Goal: Task Accomplishment & Management: Manage account settings

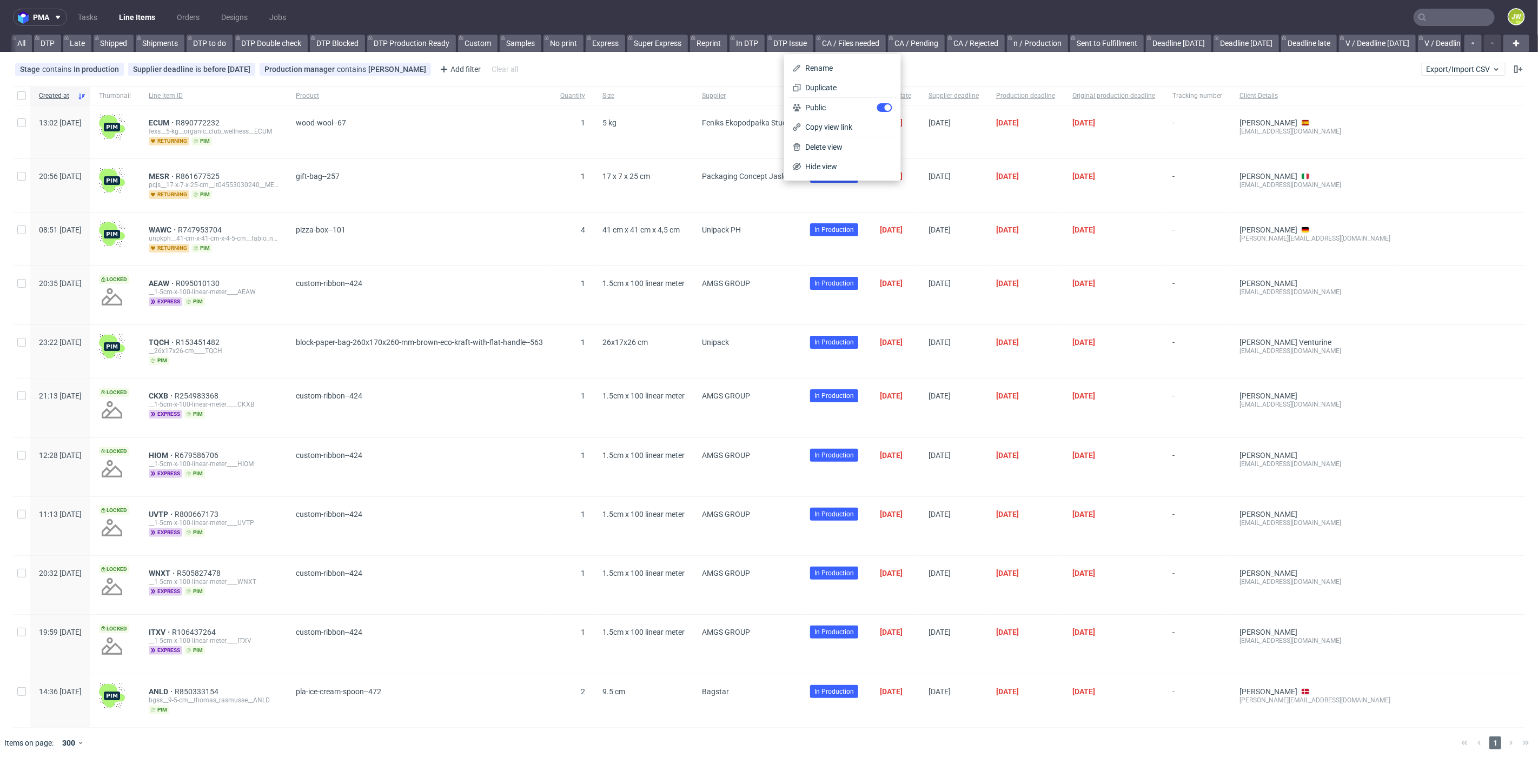
scroll to position [0, 2517]
click at [644, 54] on div "pma Tasks Line Items Orders Designs Jobs JW All DTP Late Shipped Shipments DTP …" at bounding box center [769, 392] width 1538 height 784
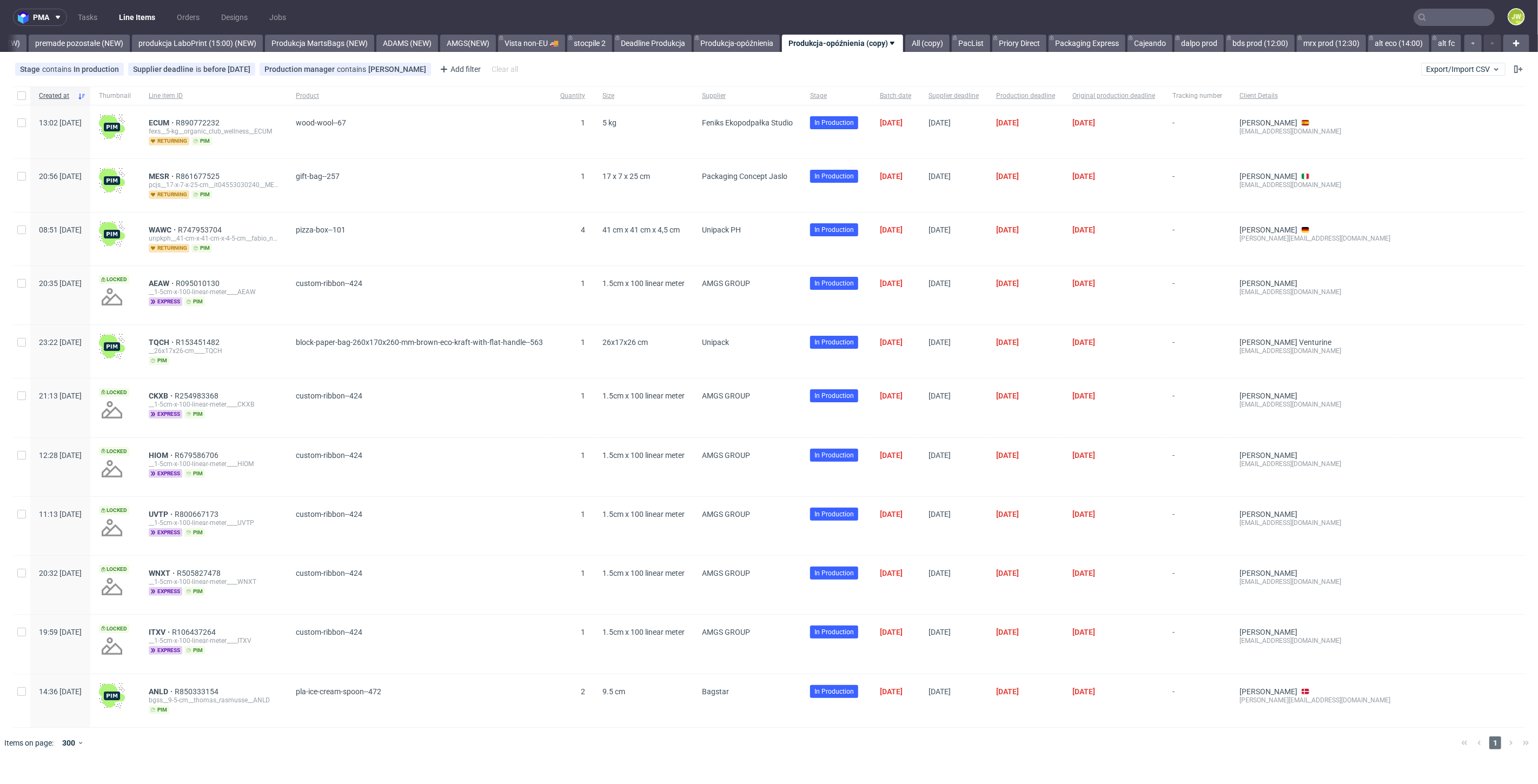
click at [555, 74] on div "Stage contains In production Supplier deadline is before [DATE] Production mana…" at bounding box center [769, 69] width 1538 height 26
click at [76, 52] on div "pma Tasks Line Items Orders Designs Jobs JW All DTP Late Shipped Shipments DTP …" at bounding box center [769, 392] width 1538 height 784
click at [84, 45] on link "premade pozostałe (NEW)" at bounding box center [79, 43] width 101 height 17
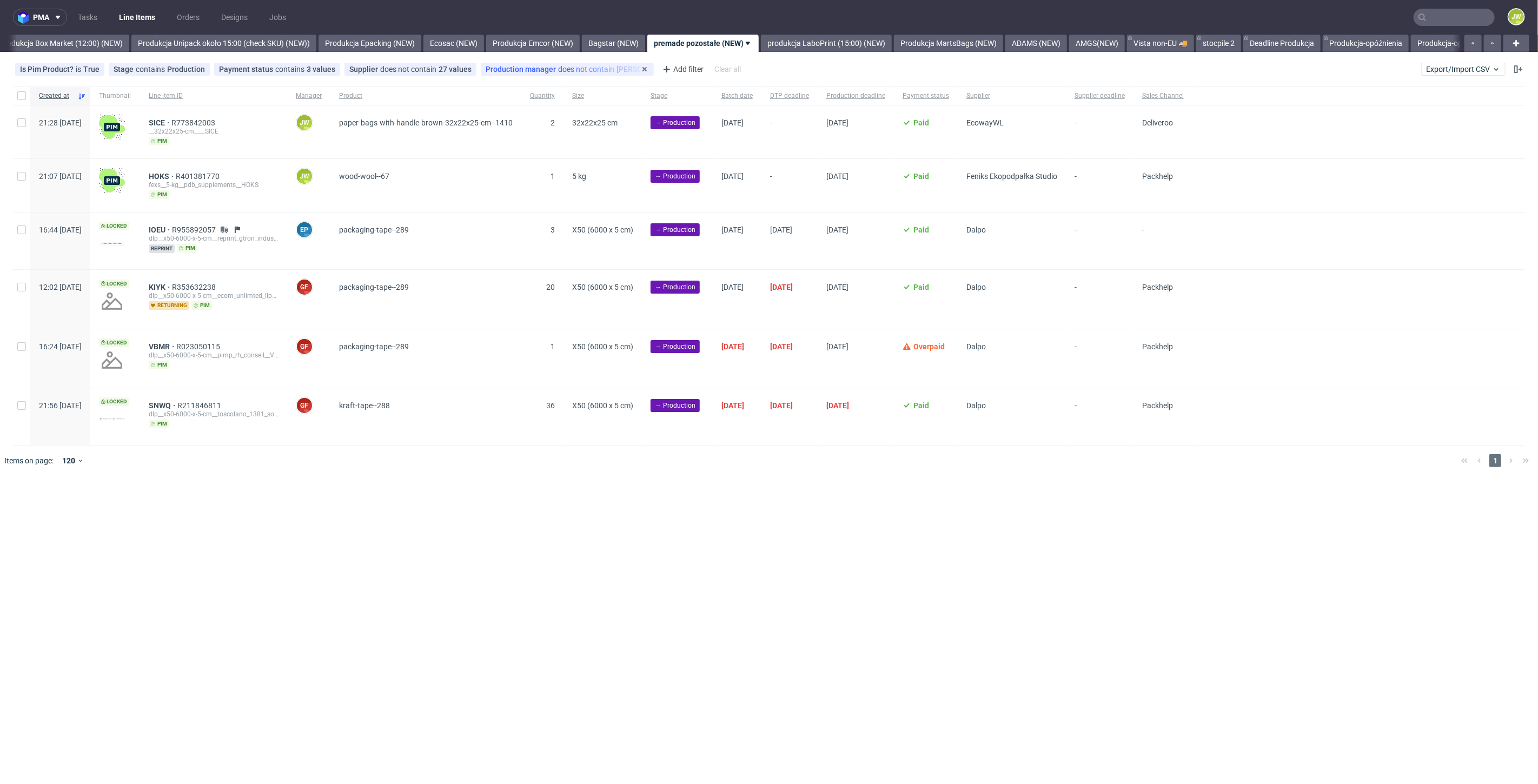
scroll to position [0, 1866]
click at [64, 46] on link "Produkcja Box Market (12:00) (NEW)" at bounding box center [62, 43] width 136 height 17
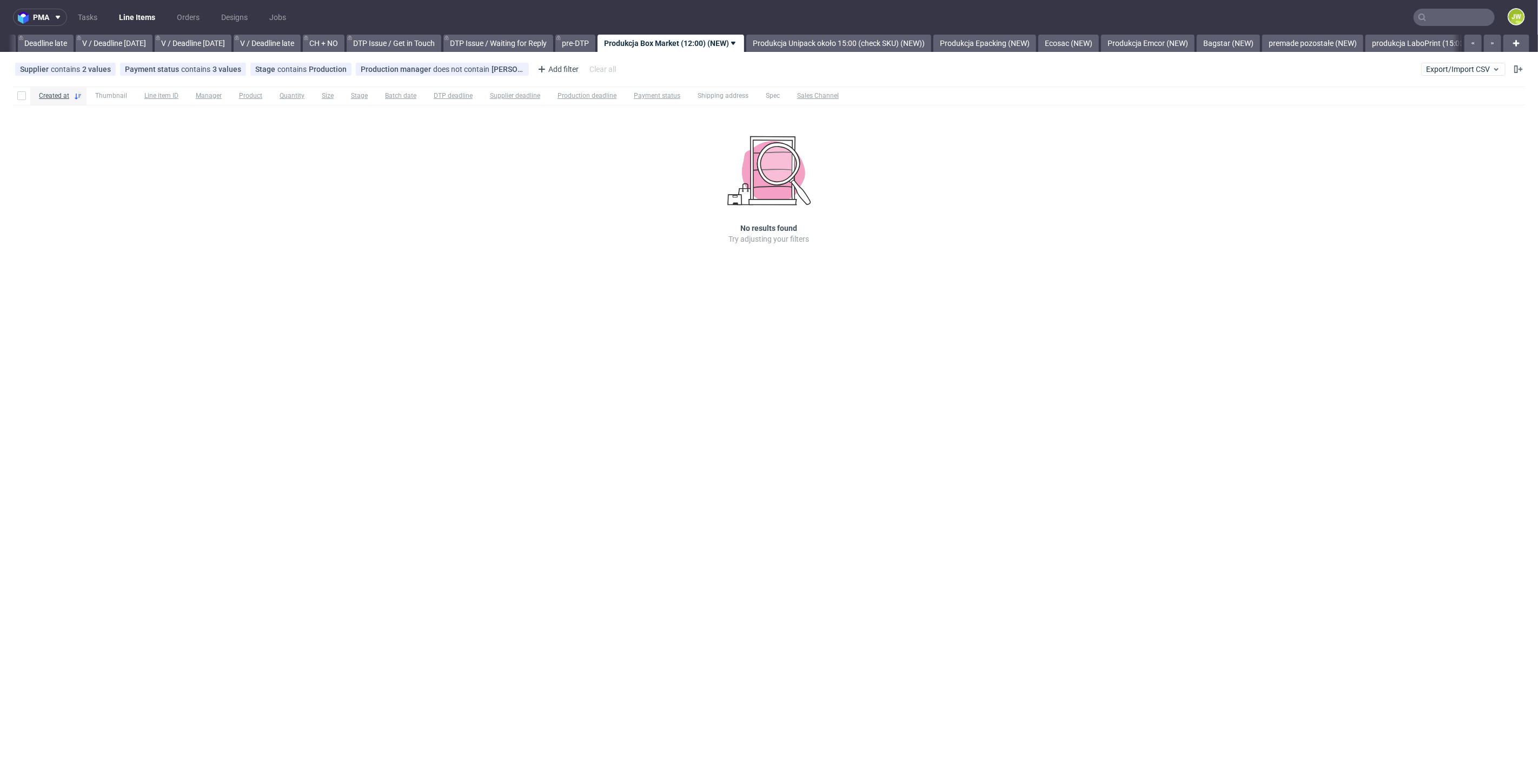
scroll to position [0, 1228]
click at [568, 237] on div "Created at Thumbnail Line item ID Manager Product Quantity Size Stage Batch dat…" at bounding box center [769, 181] width 1538 height 197
click at [1056, 46] on link "Produkcja Epacking (NEW)" at bounding box center [1020, 43] width 103 height 17
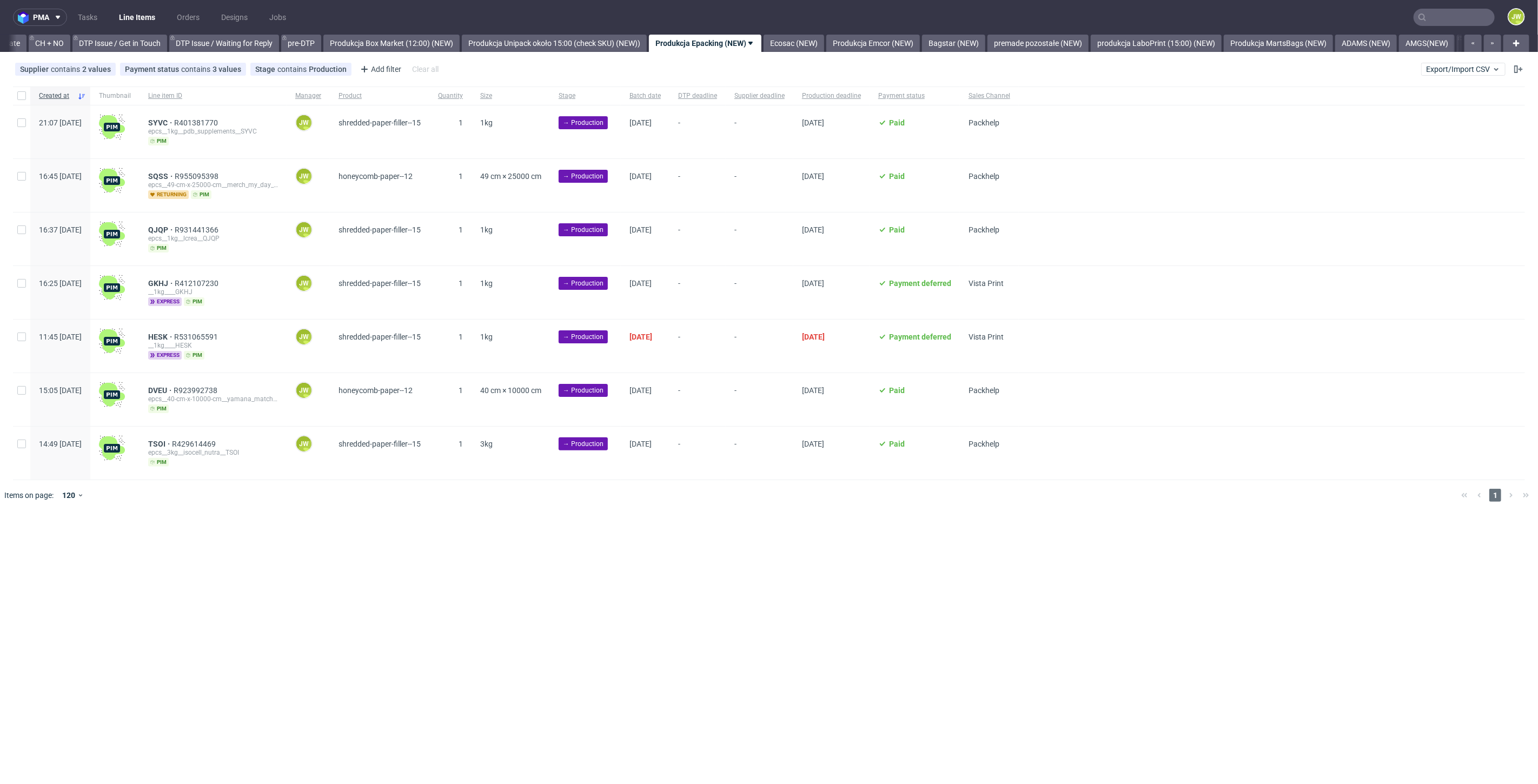
scroll to position [0, 1538]
click at [406, 40] on link "Produkcja Box Market (12:00) (NEW)" at bounding box center [391, 43] width 136 height 17
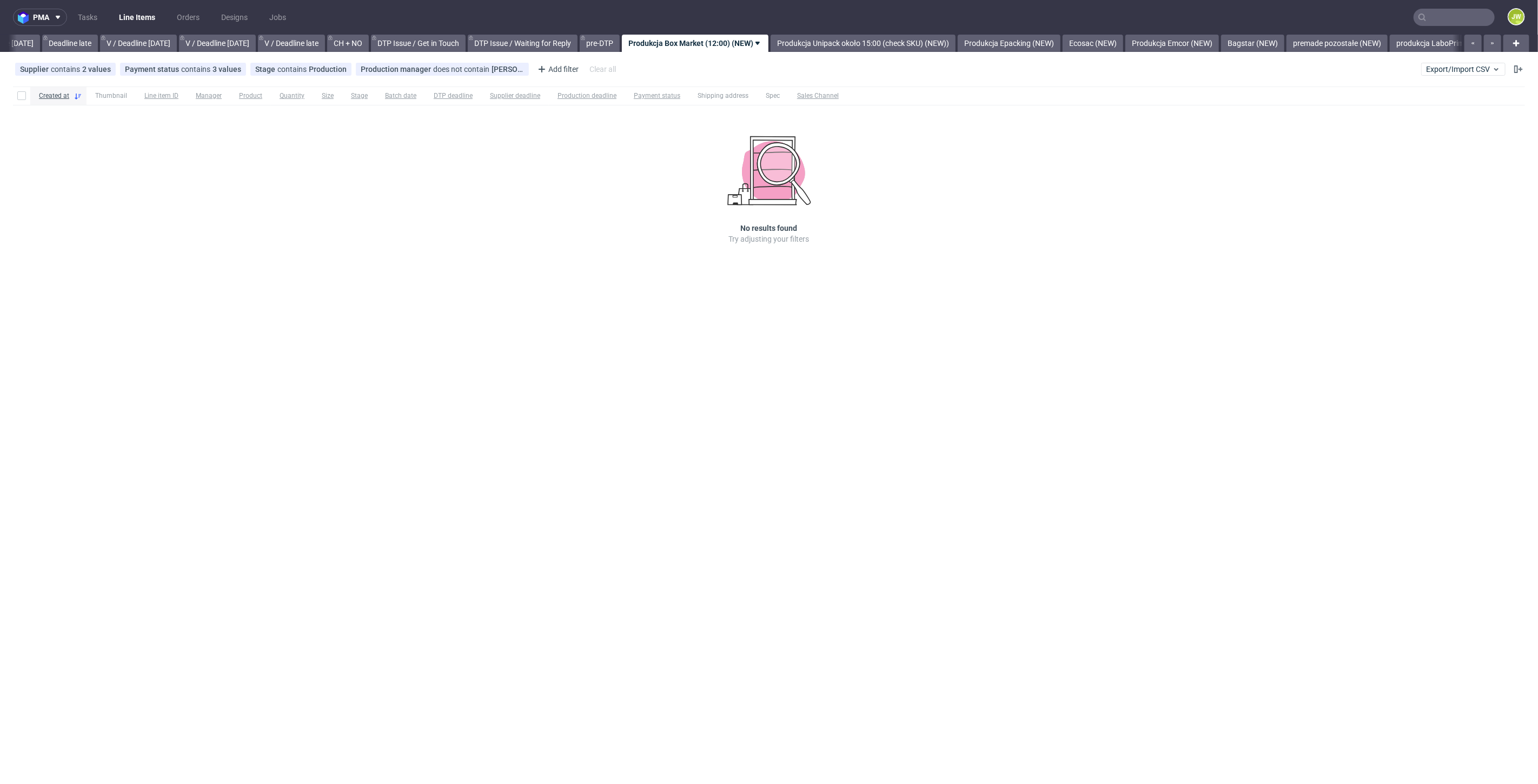
scroll to position [0, 1228]
click at [797, 352] on div "pma Tasks Line Items Orders Designs Jobs JW All DTP Late Shipped Shipments DTP …" at bounding box center [769, 392] width 1538 height 784
click at [891, 45] on link "Produkcja Unipack około 15:00 (check SKU) (NEW))" at bounding box center [873, 43] width 185 height 17
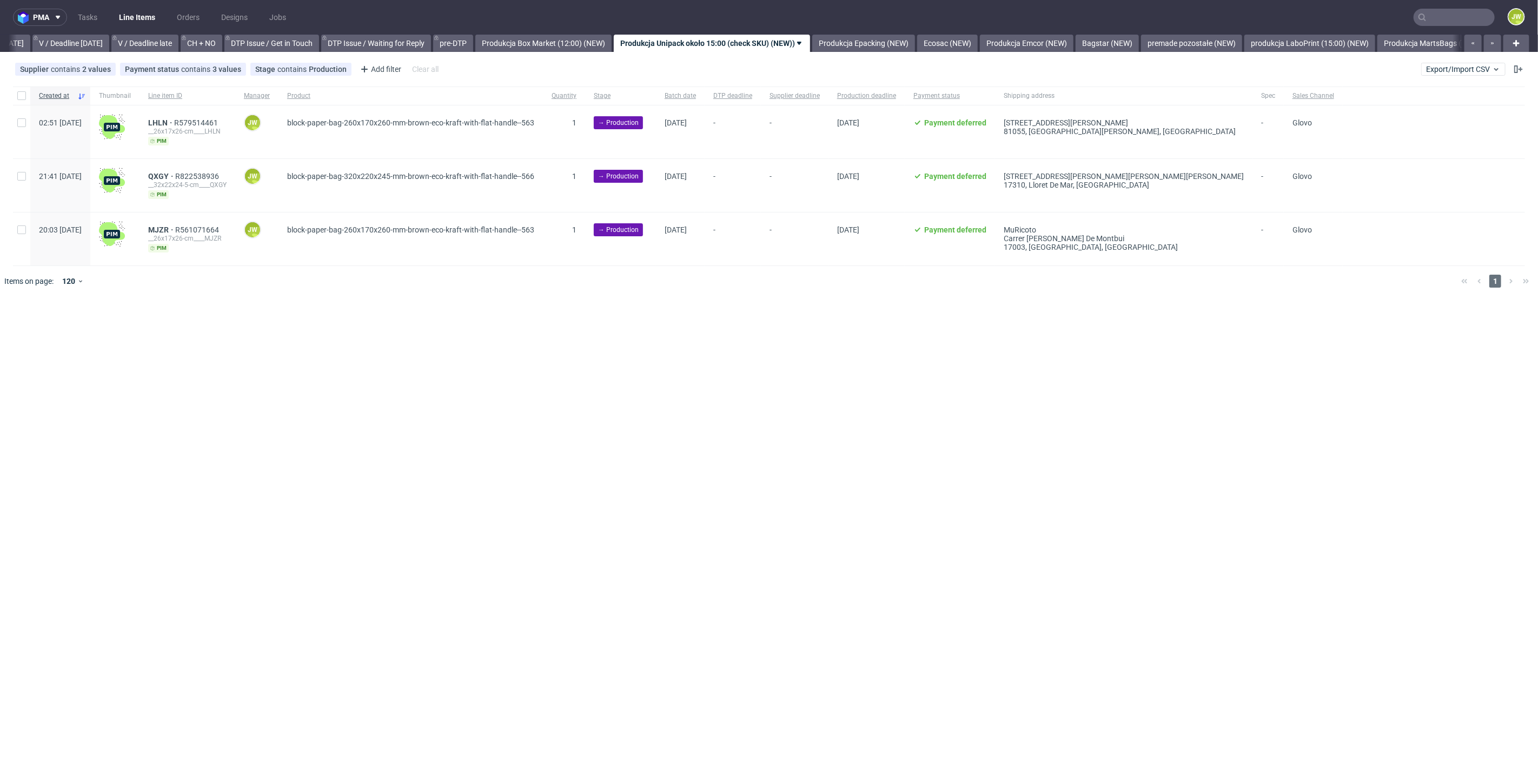
scroll to position [0, 1392]
click at [732, 44] on link "Produkcja Unipack około 15:00 (check SKU) (NEW))" at bounding box center [705, 43] width 196 height 17
click at [732, 43] on link "Produkcja Unipack około 15:00 (check SKU) (NEW))" at bounding box center [705, 43] width 196 height 17
click at [674, 128] on span "Copy view link" at bounding box center [698, 127] width 91 height 11
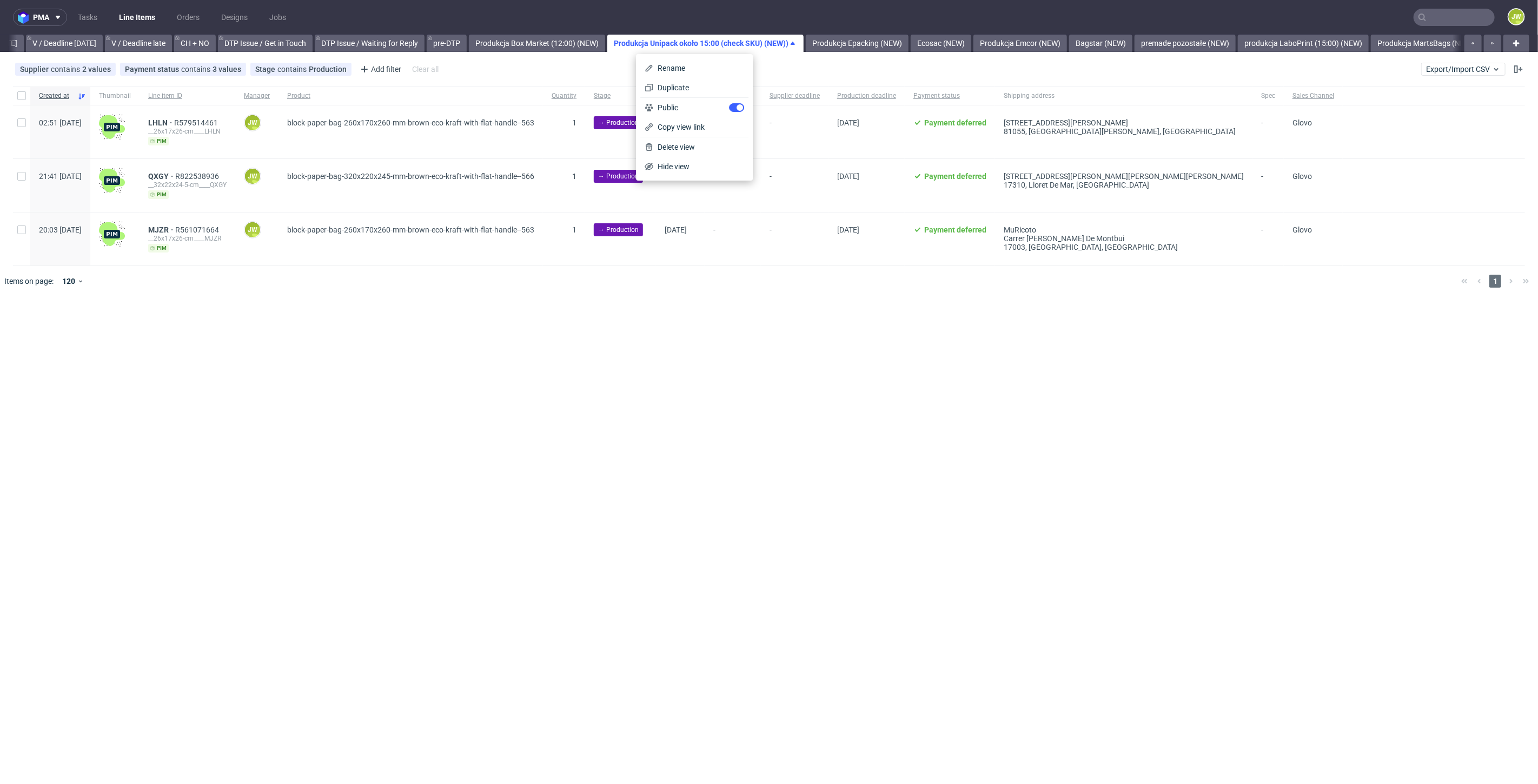
click at [1064, 370] on div "pma Tasks Line Items Orders Designs Jobs JW All DTP Late Shipped Shipments DTP …" at bounding box center [769, 392] width 1538 height 784
click at [724, 46] on link "Produkcja Unipack około 15:00 (check SKU) (NEW))" at bounding box center [705, 43] width 196 height 17
click at [103, 303] on div "pma Tasks Line Items Orders Designs Jobs JW All DTP Late Shipped Shipments DTP …" at bounding box center [769, 392] width 1538 height 784
drag, startPoint x: 26, startPoint y: 104, endPoint x: 31, endPoint y: 121, distance: 17.7
click at [25, 103] on div at bounding box center [21, 96] width 17 height 18
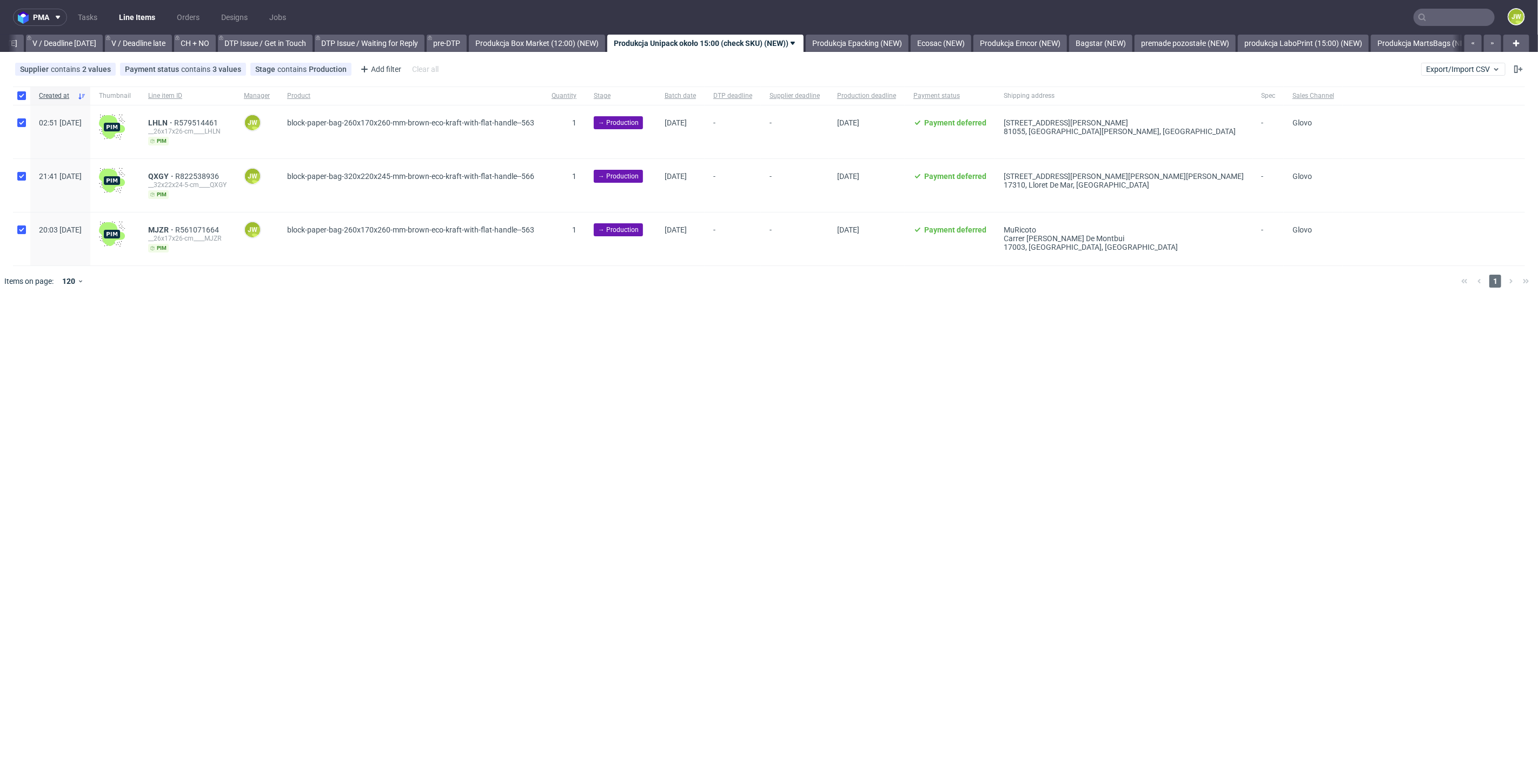
checkbox input "true"
click at [37, 331] on span "Change status" at bounding box center [38, 329] width 50 height 11
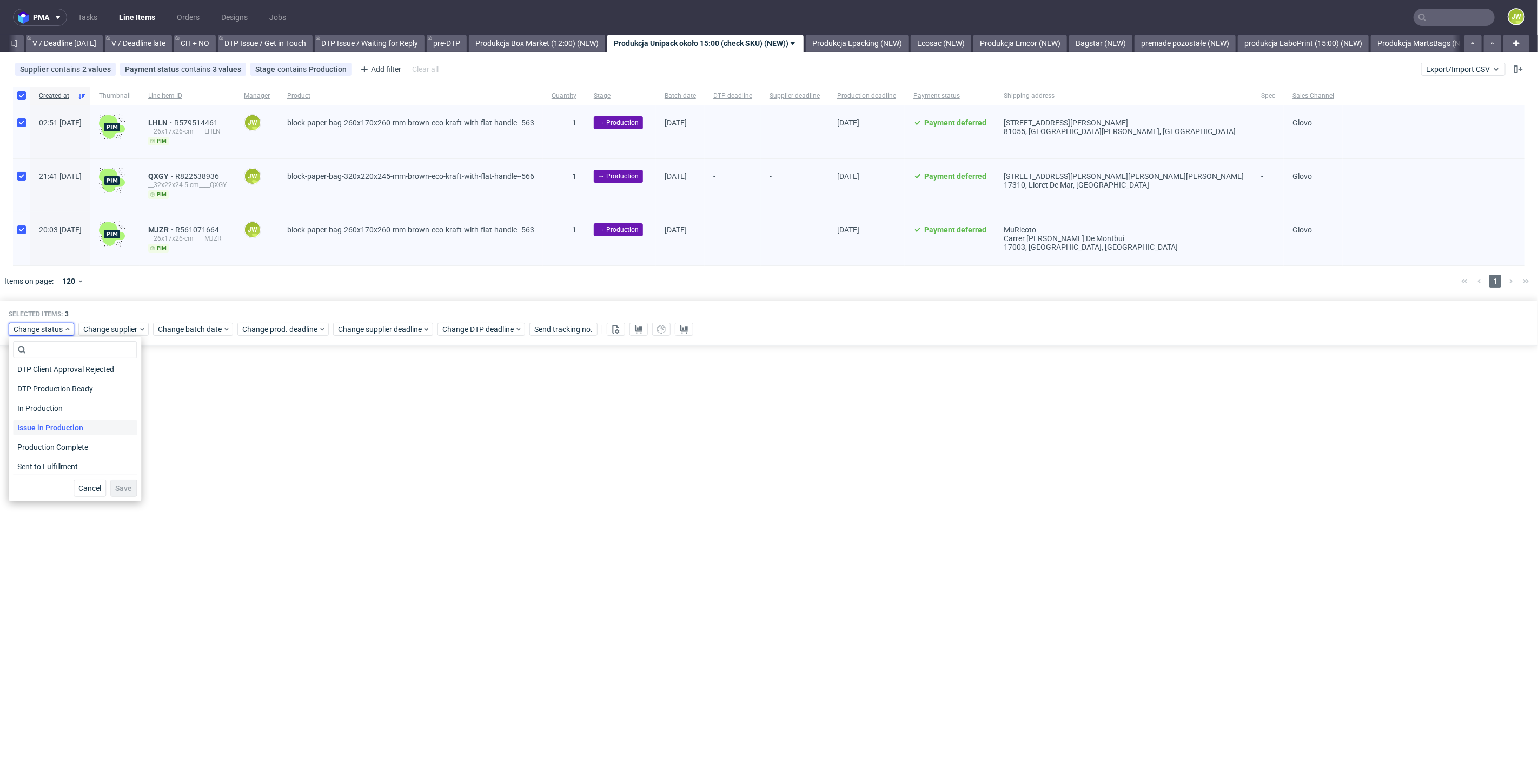
scroll to position [140, 0]
click at [1490, 43] on button "button" at bounding box center [1492, 43] width 17 height 17
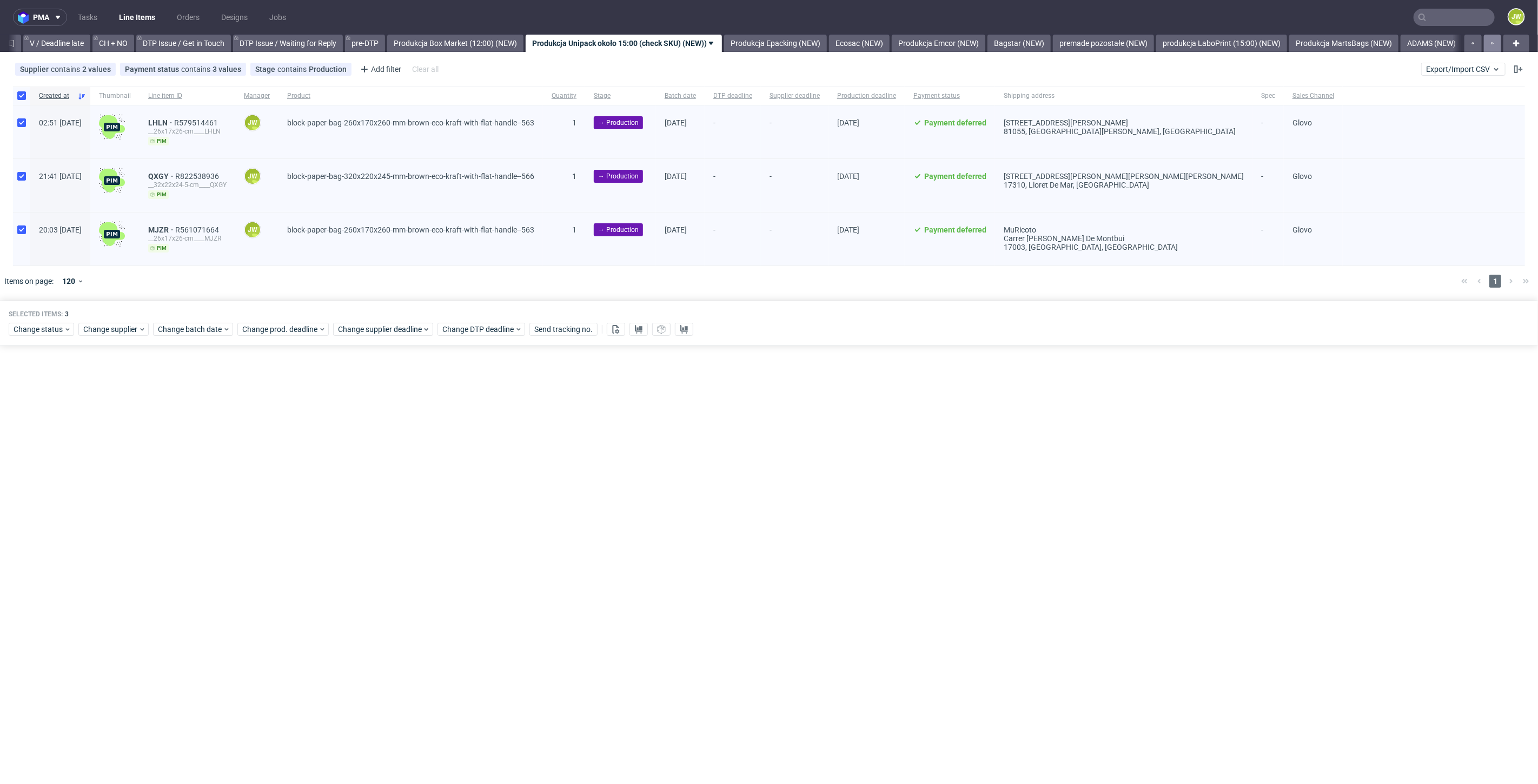
click at [1490, 43] on button "button" at bounding box center [1492, 43] width 17 height 17
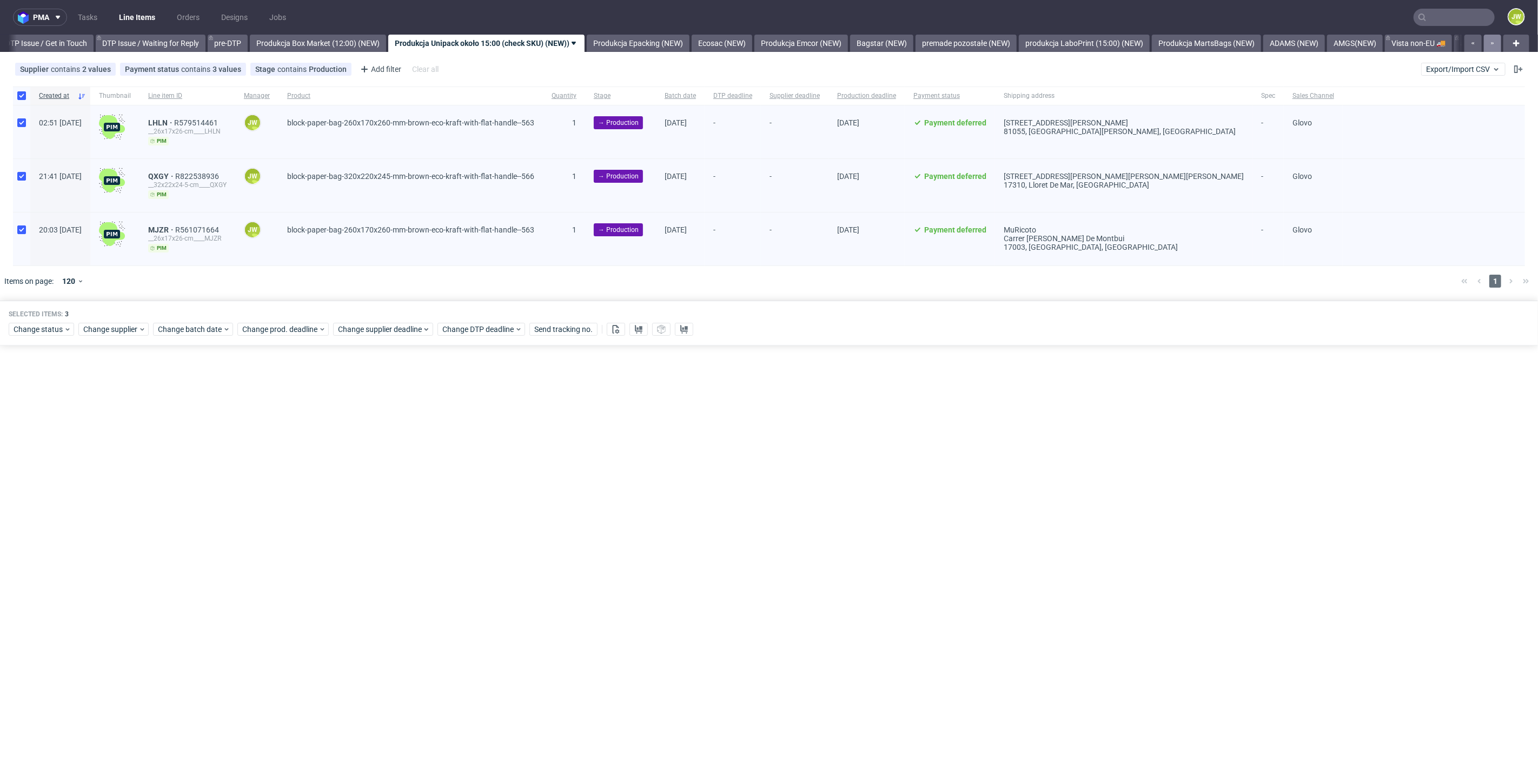
click at [1490, 43] on button "button" at bounding box center [1492, 43] width 17 height 17
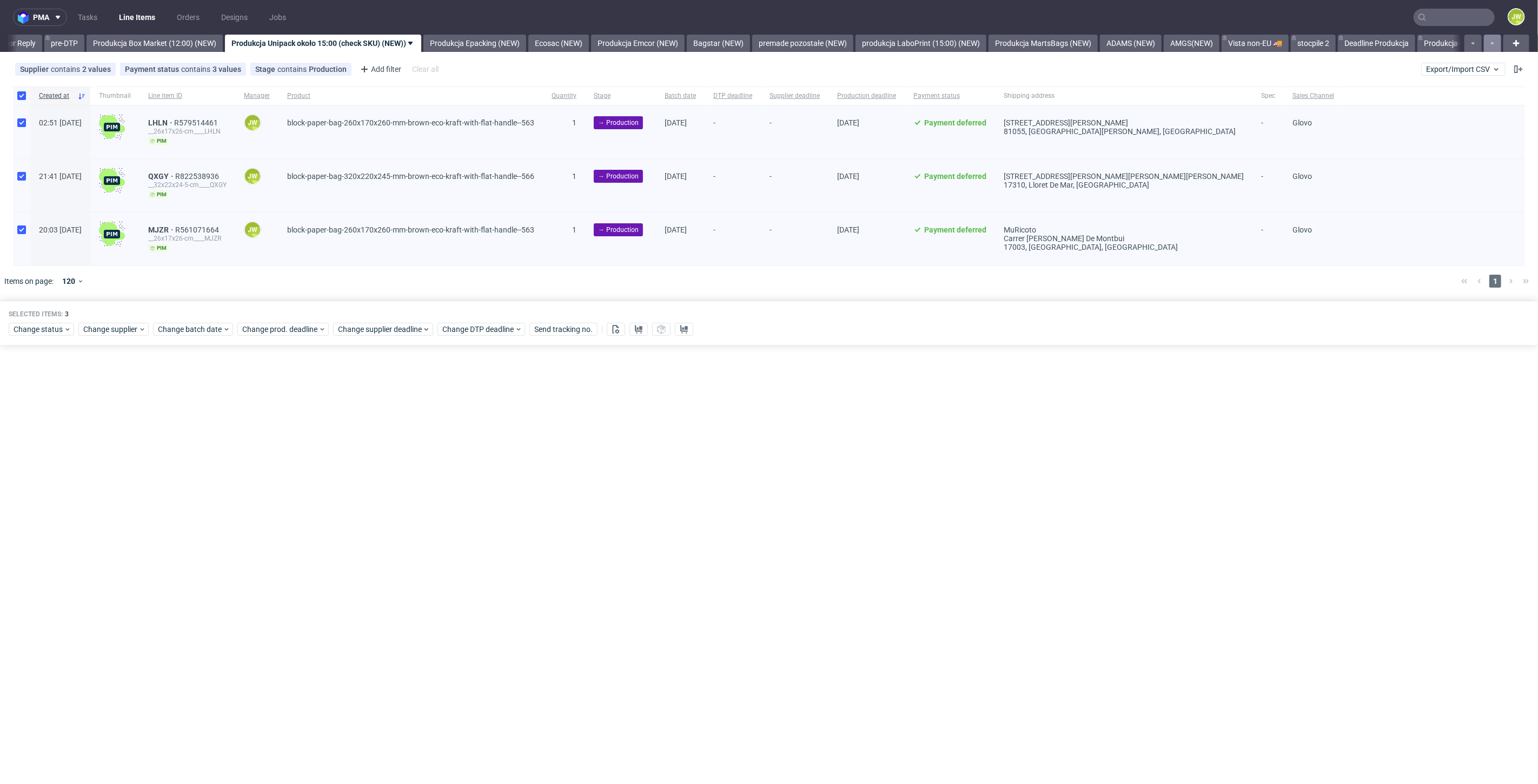
click at [1490, 43] on button "button" at bounding box center [1492, 43] width 17 height 17
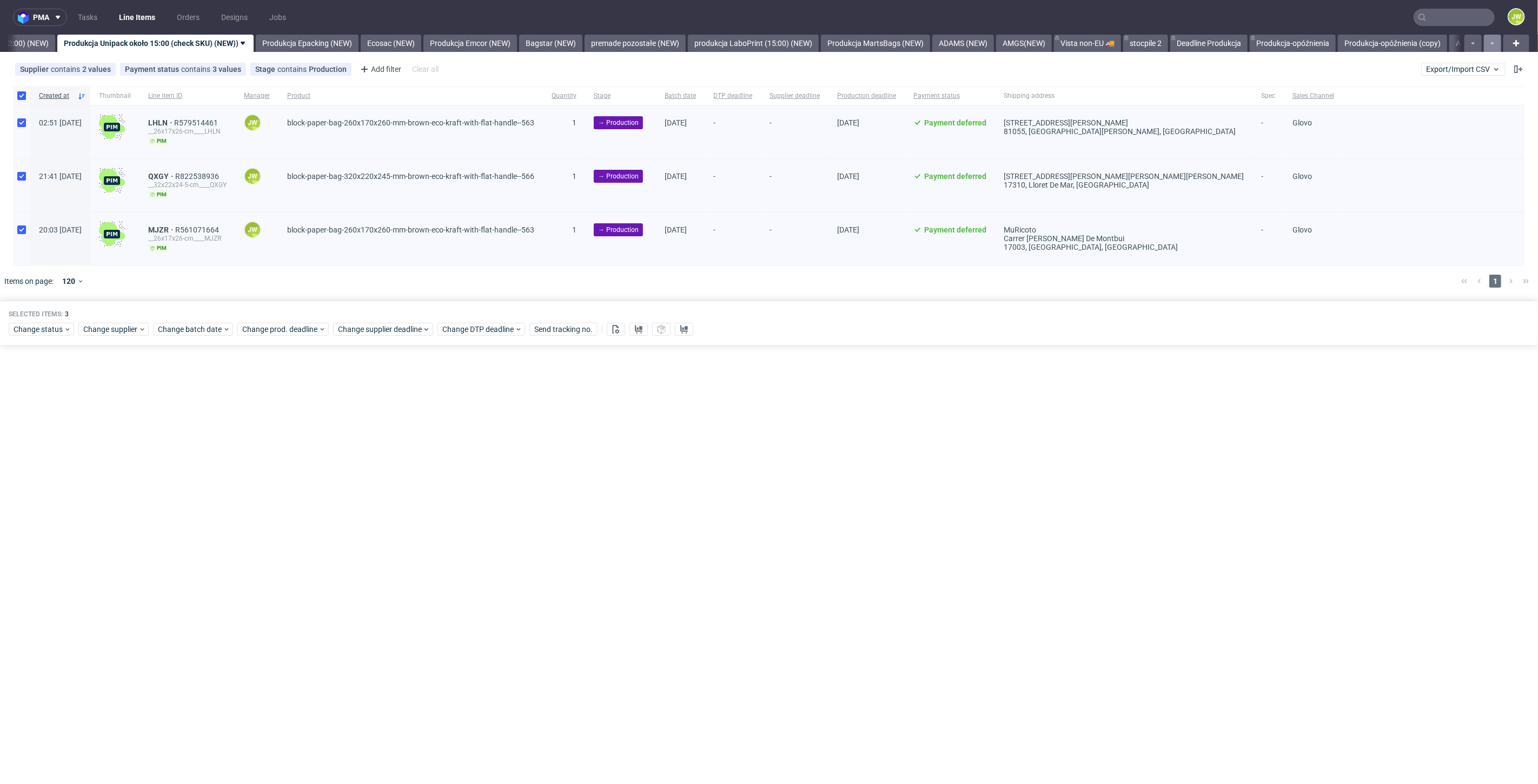
click at [1490, 43] on button "button" at bounding box center [1492, 43] width 17 height 17
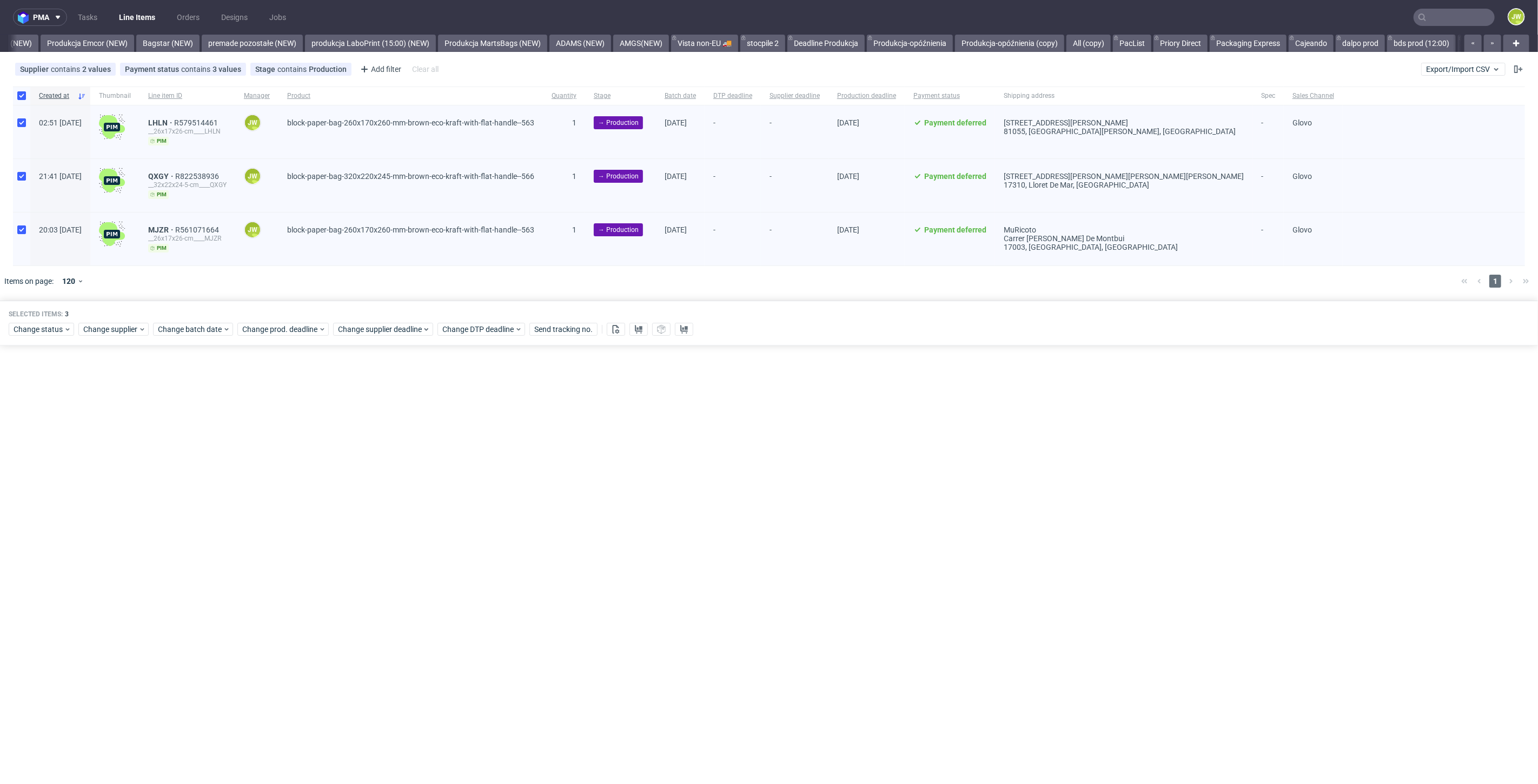
scroll to position [0, 2333]
click at [1490, 42] on button "button" at bounding box center [1492, 43] width 17 height 17
click at [1491, 40] on icon "button" at bounding box center [1492, 43] width 4 height 9
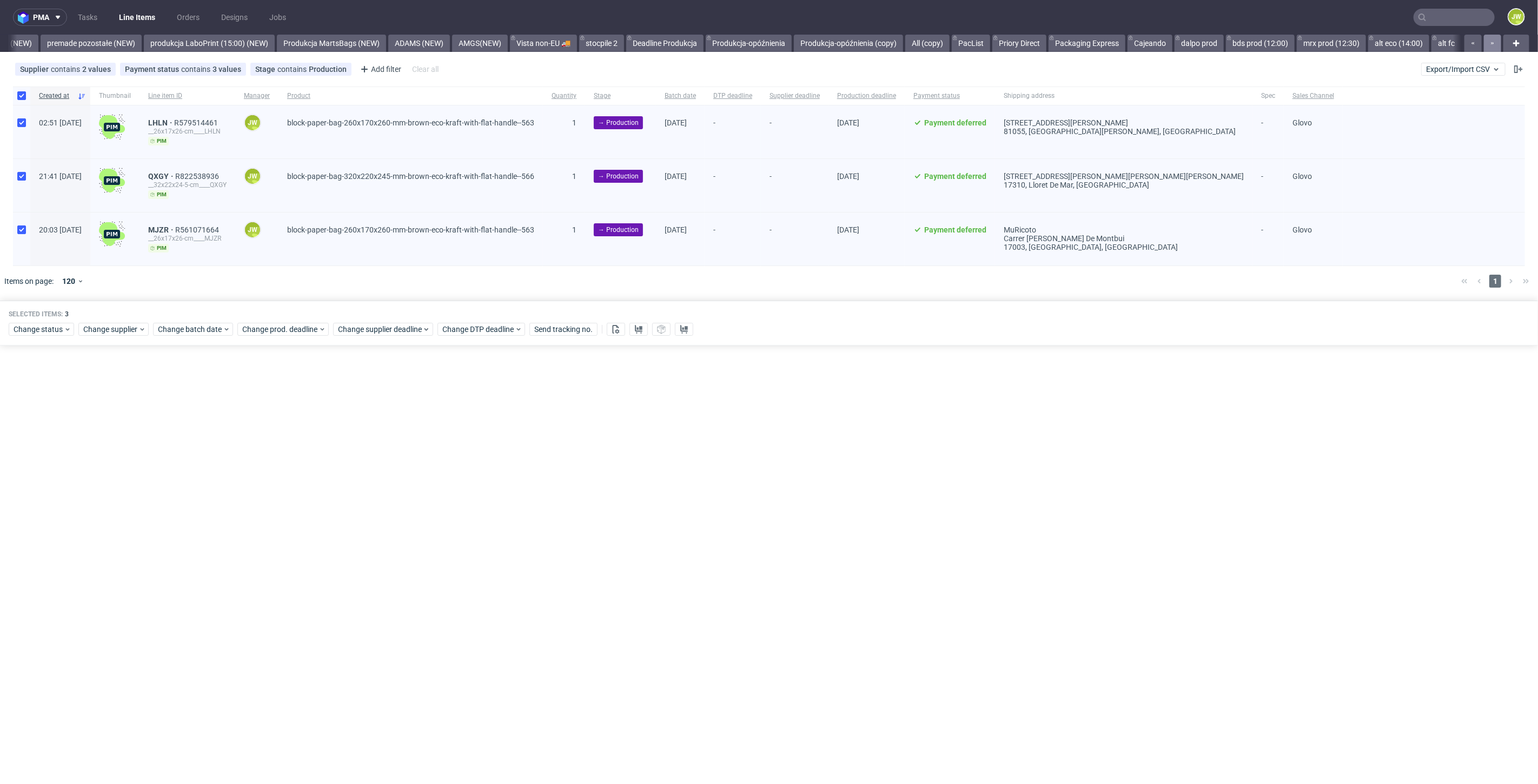
click at [1491, 40] on div at bounding box center [1482, 43] width 39 height 17
click at [932, 42] on link "All (copy)" at bounding box center [927, 43] width 45 height 17
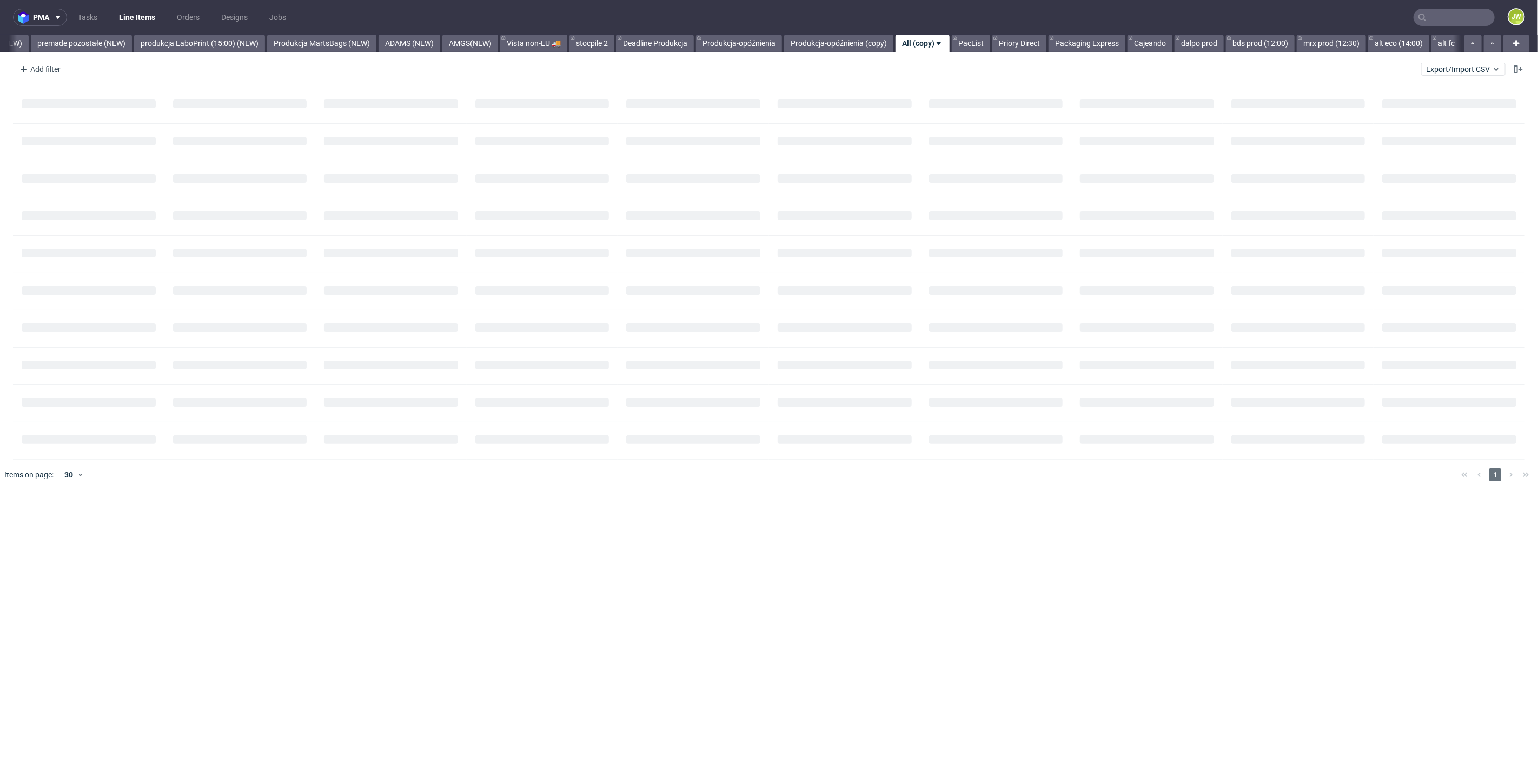
scroll to position [0, 2515]
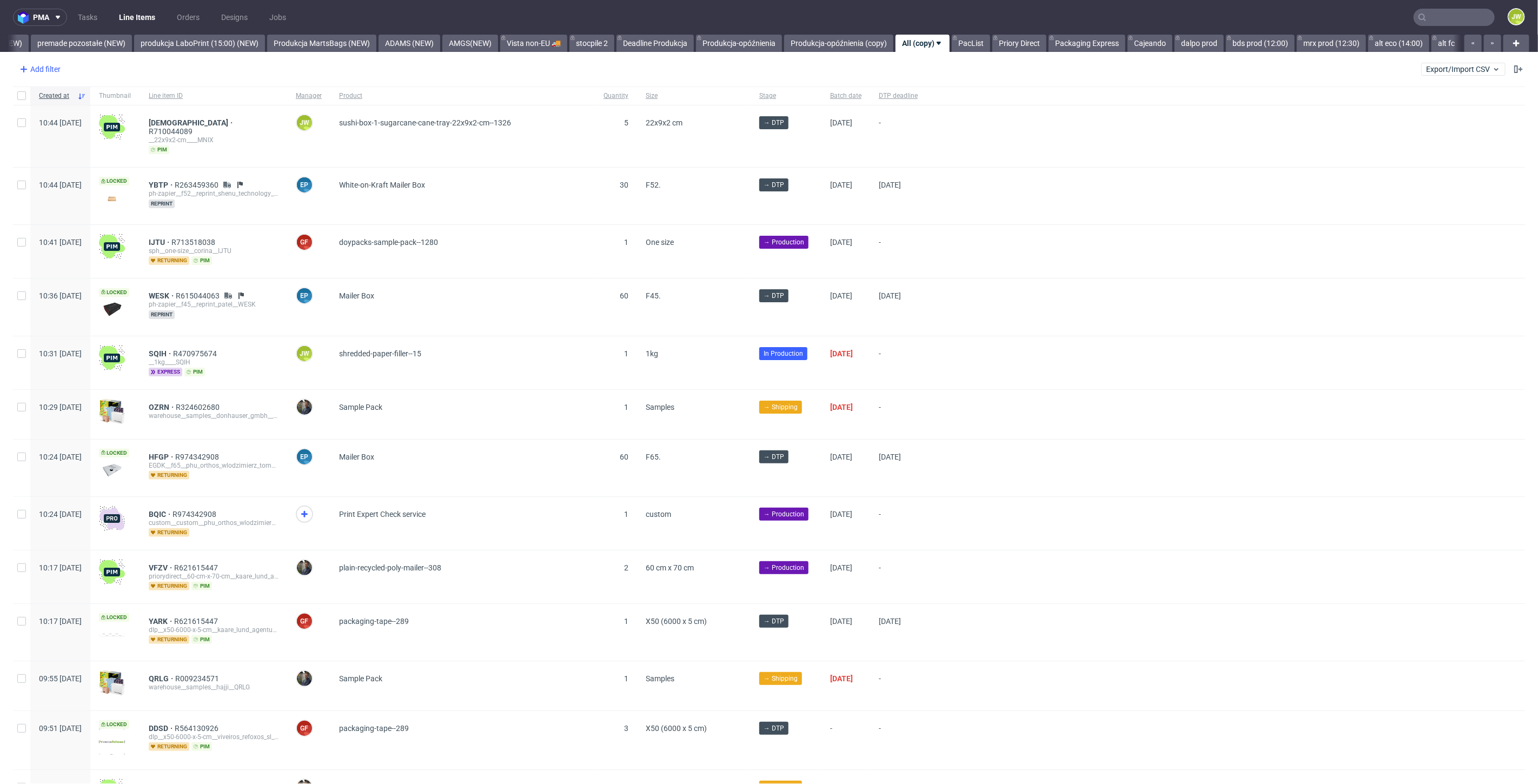
click at [43, 65] on div "Add filter" at bounding box center [39, 69] width 48 height 17
click at [47, 92] on input "text" at bounding box center [84, 93] width 129 height 17
type input "sup"
click at [53, 126] on div "Supplier" at bounding box center [84, 135] width 129 height 20
click at [49, 139] on span "Supplier" at bounding box center [38, 135] width 37 height 15
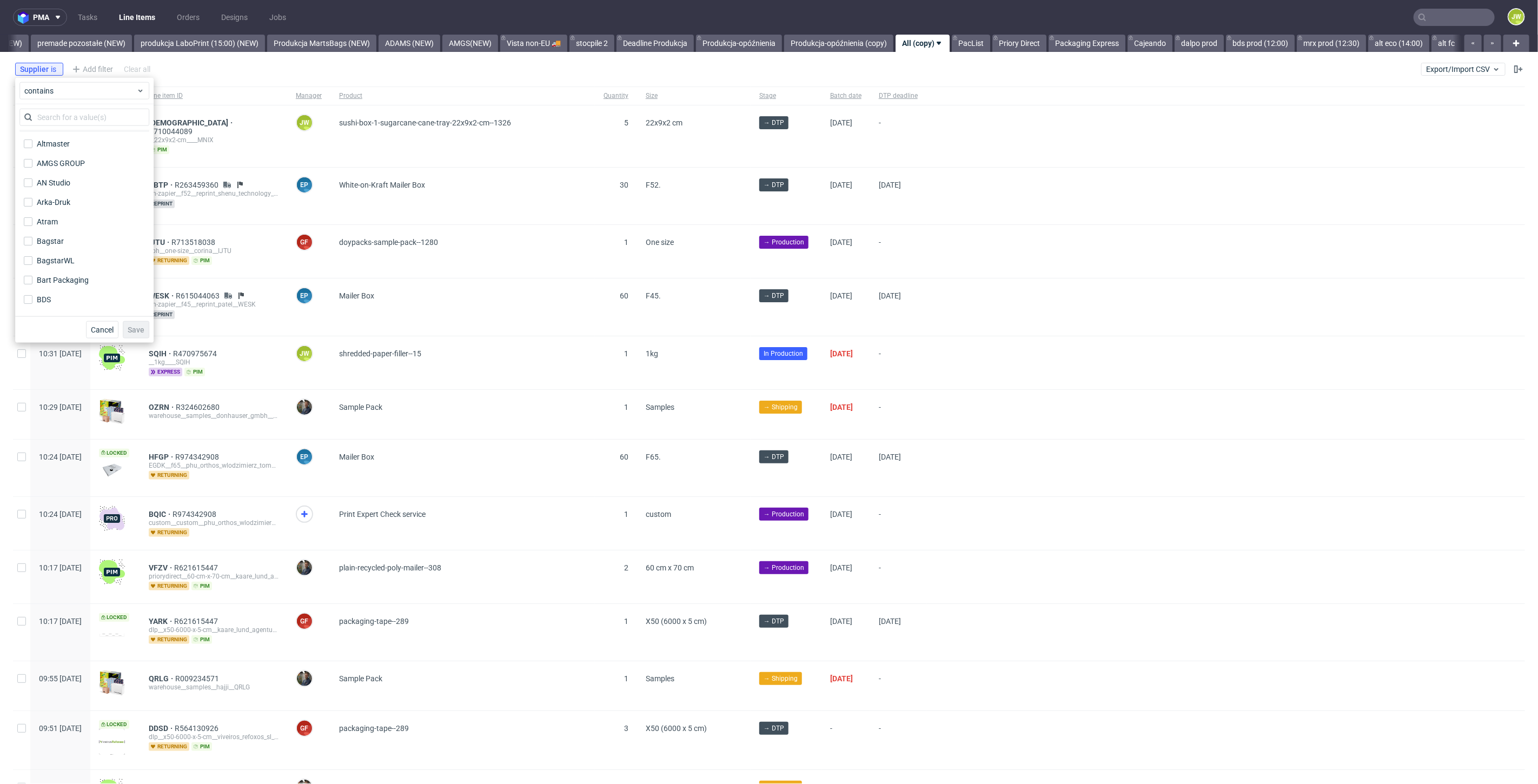
click at [48, 131] on label "Allbag" at bounding box center [84, 124] width 129 height 15
click at [32, 129] on input "Allbag" at bounding box center [28, 125] width 9 height 9
checkbox input "true"
click at [51, 120] on input "text" at bounding box center [84, 117] width 129 height 17
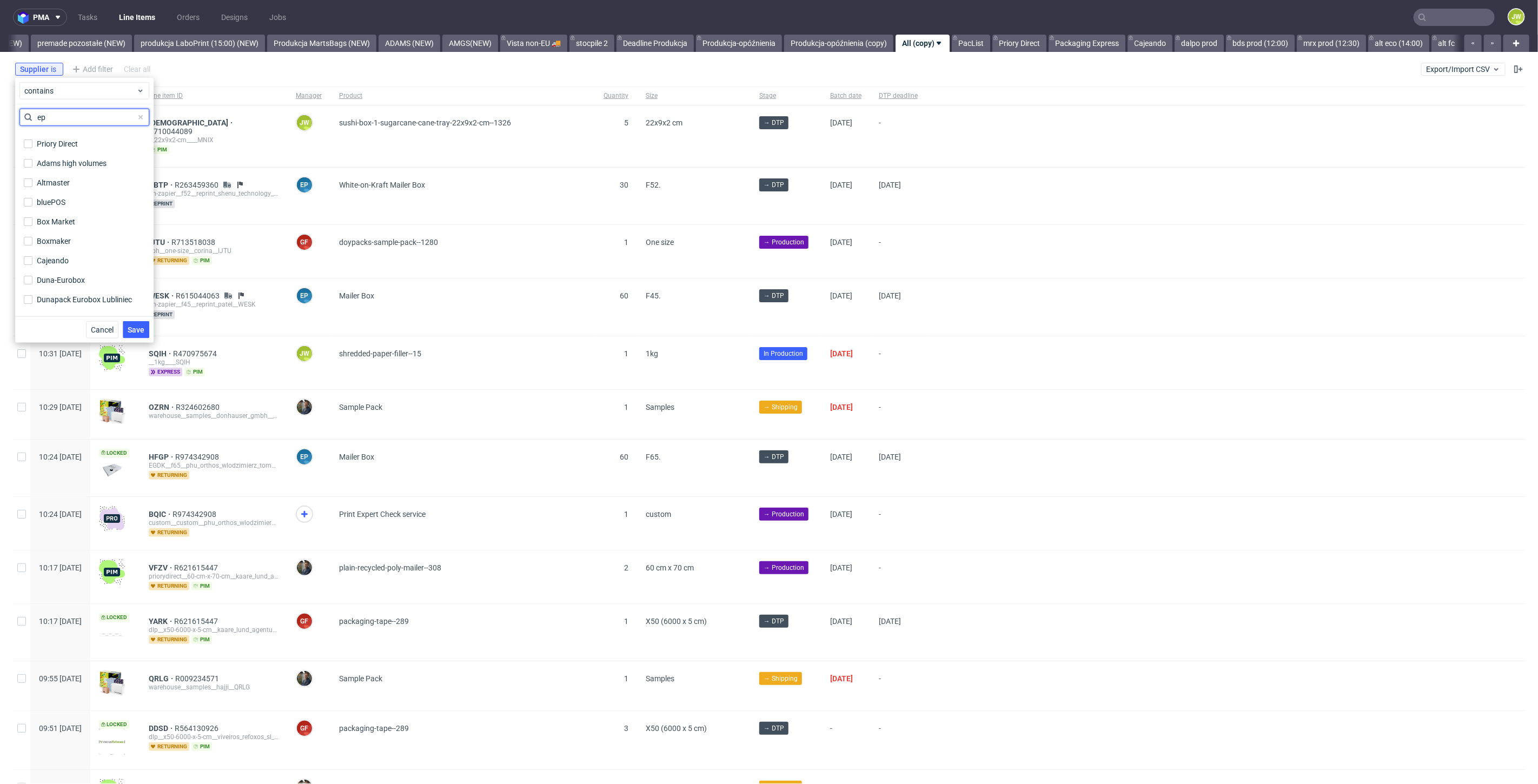
scroll to position [0, 0]
type input "epac"
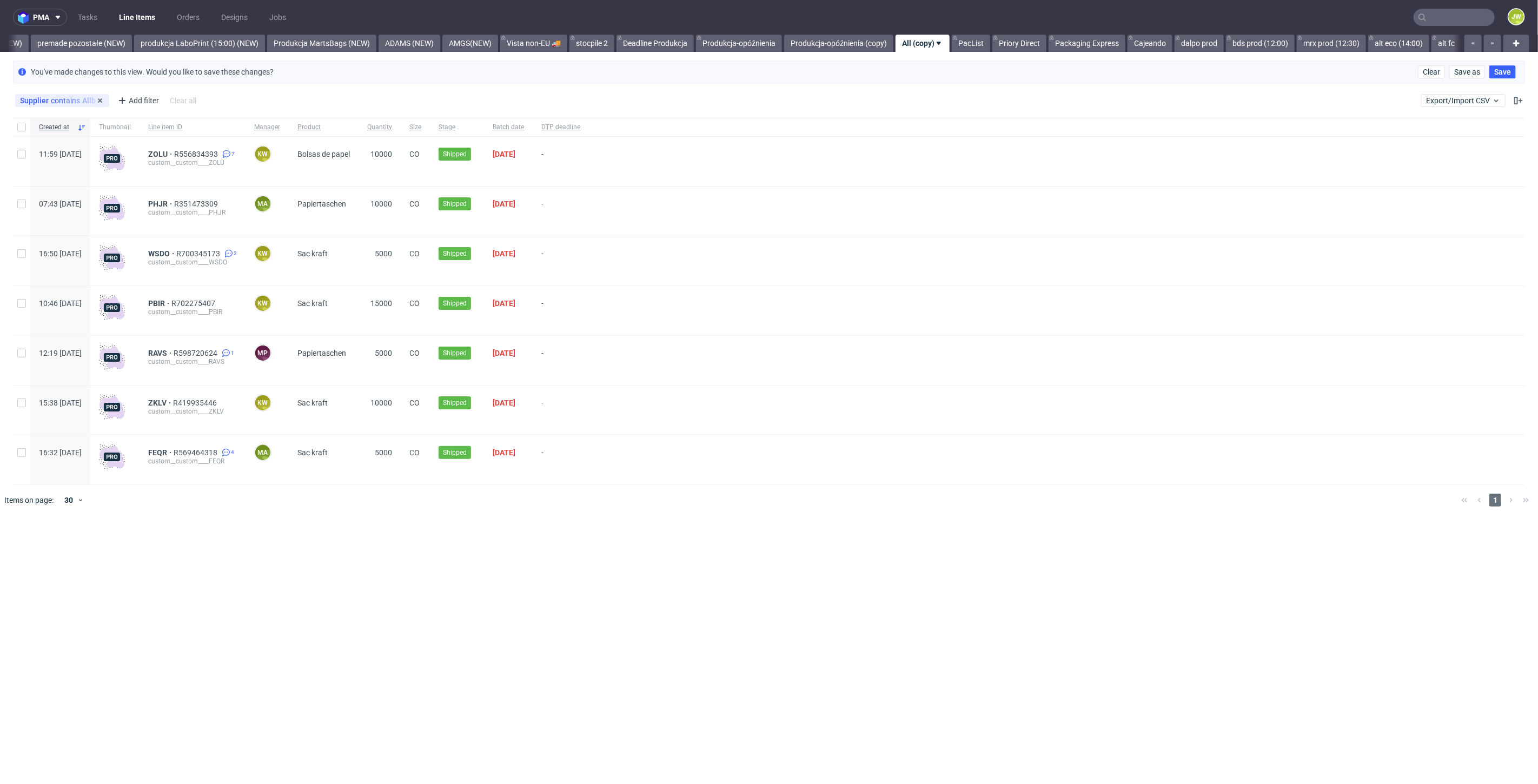
click at [66, 106] on div "Supplier contains Allbag" at bounding box center [62, 100] width 94 height 13
click at [87, 101] on div "Supplier contains Allbag" at bounding box center [62, 101] width 84 height 9
click at [30, 280] on label "Allbag" at bounding box center [84, 275] width 129 height 15
click at [30, 280] on input "Allbag" at bounding box center [28, 275] width 9 height 9
checkbox input "false"
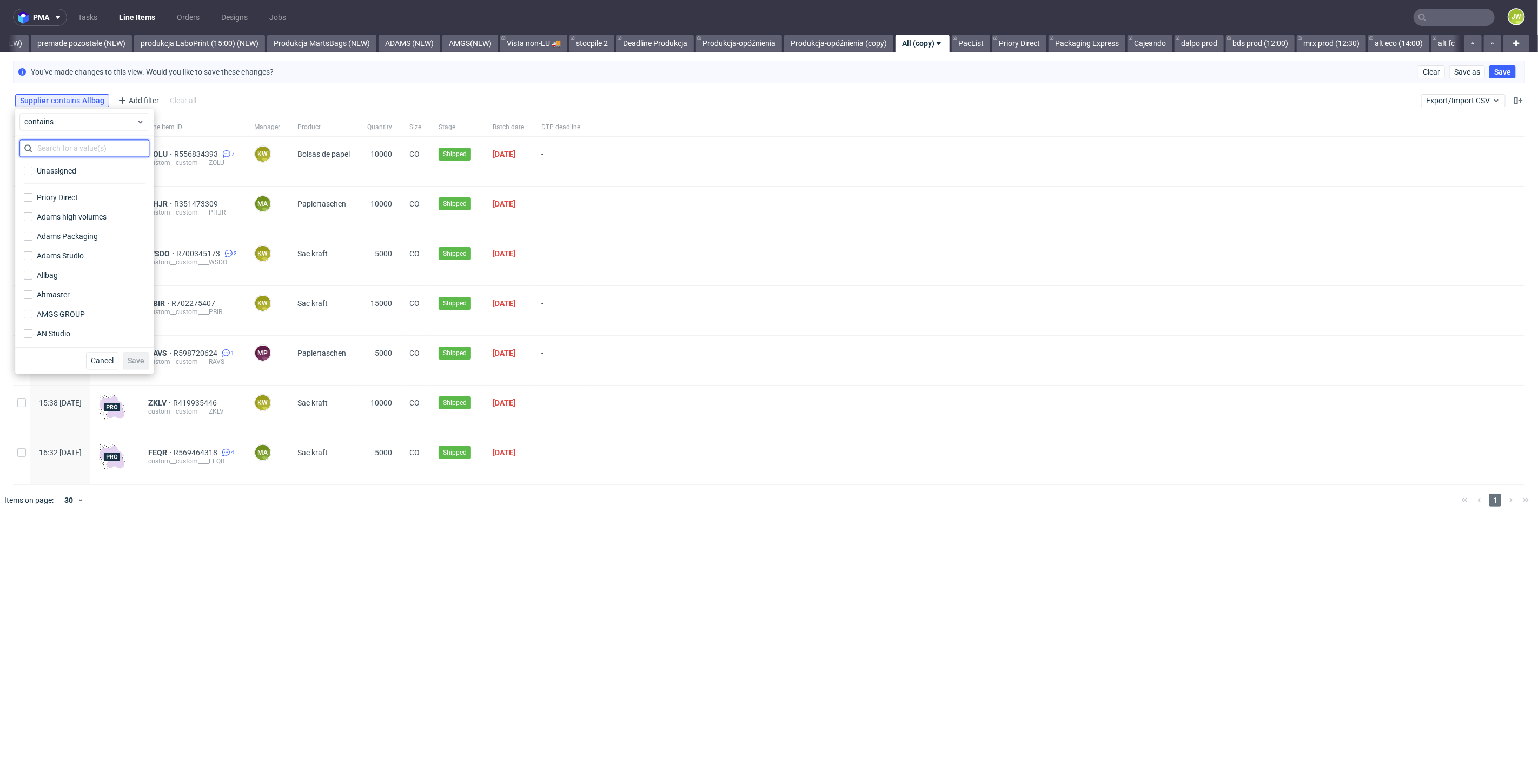
click at [60, 151] on input "text" at bounding box center [84, 148] width 129 height 17
type input "epacki"
click at [29, 176] on label "Epacking" at bounding box center [84, 170] width 129 height 15
click at [29, 175] on input "Epacking" at bounding box center [28, 171] width 9 height 9
checkbox input "true"
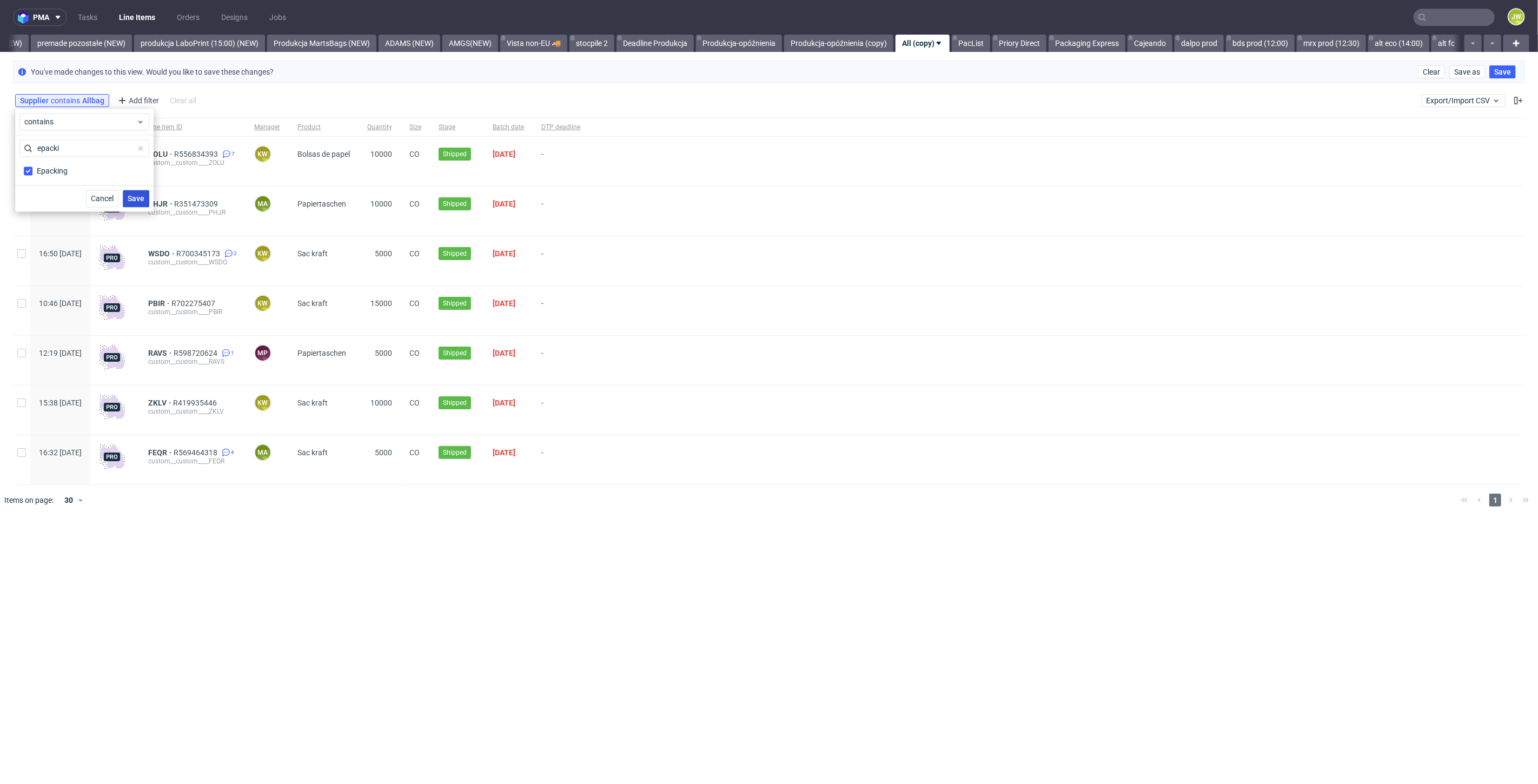
click at [135, 197] on span "Save" at bounding box center [136, 198] width 16 height 7
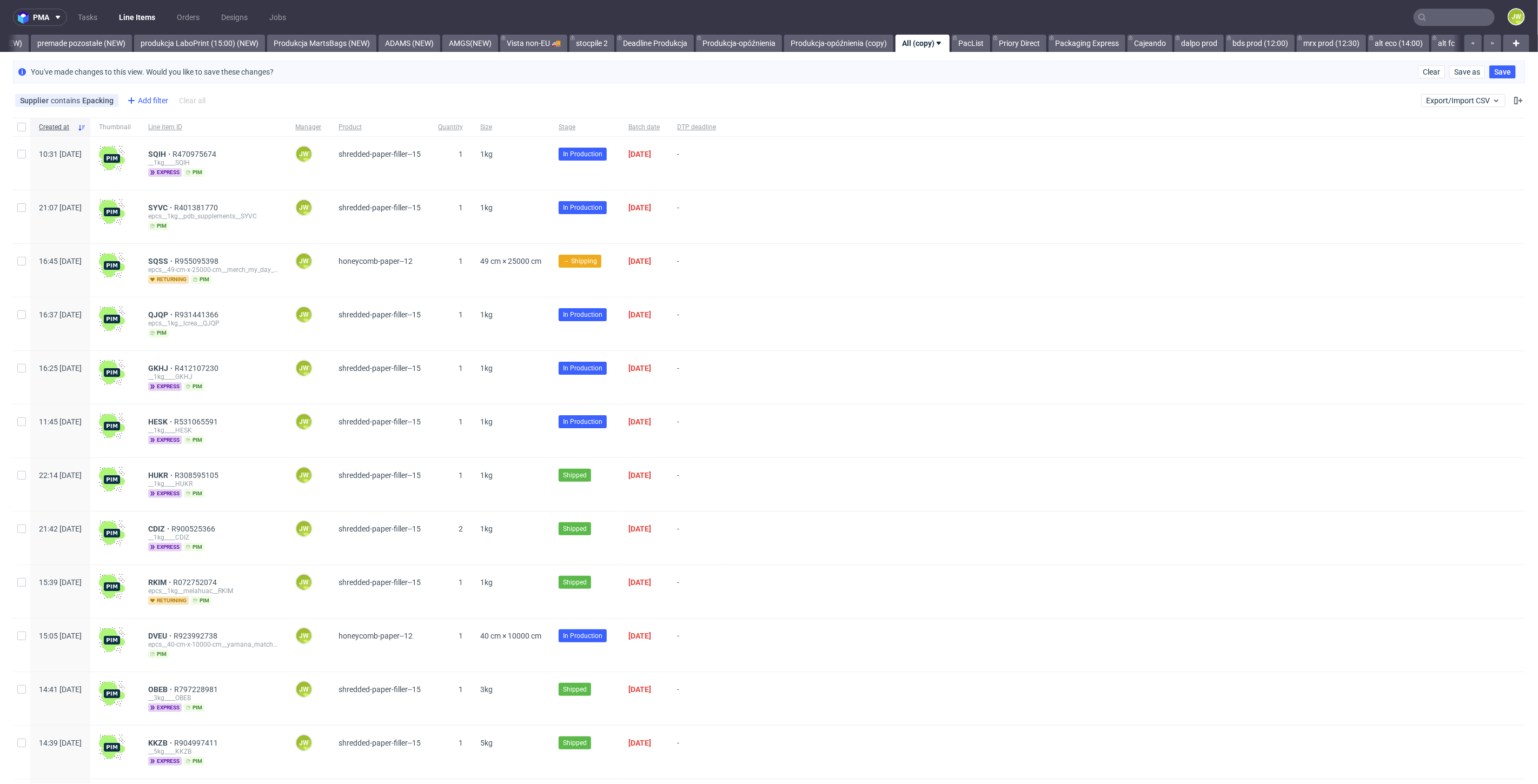
click at [148, 98] on div "Add filter" at bounding box center [147, 100] width 48 height 17
click at [144, 206] on span "Batch date" at bounding box center [148, 205] width 46 height 15
click at [158, 141] on div "[DATE]" at bounding box center [190, 148] width 129 height 17
click at [241, 172] on span "Save" at bounding box center [241, 175] width 16 height 7
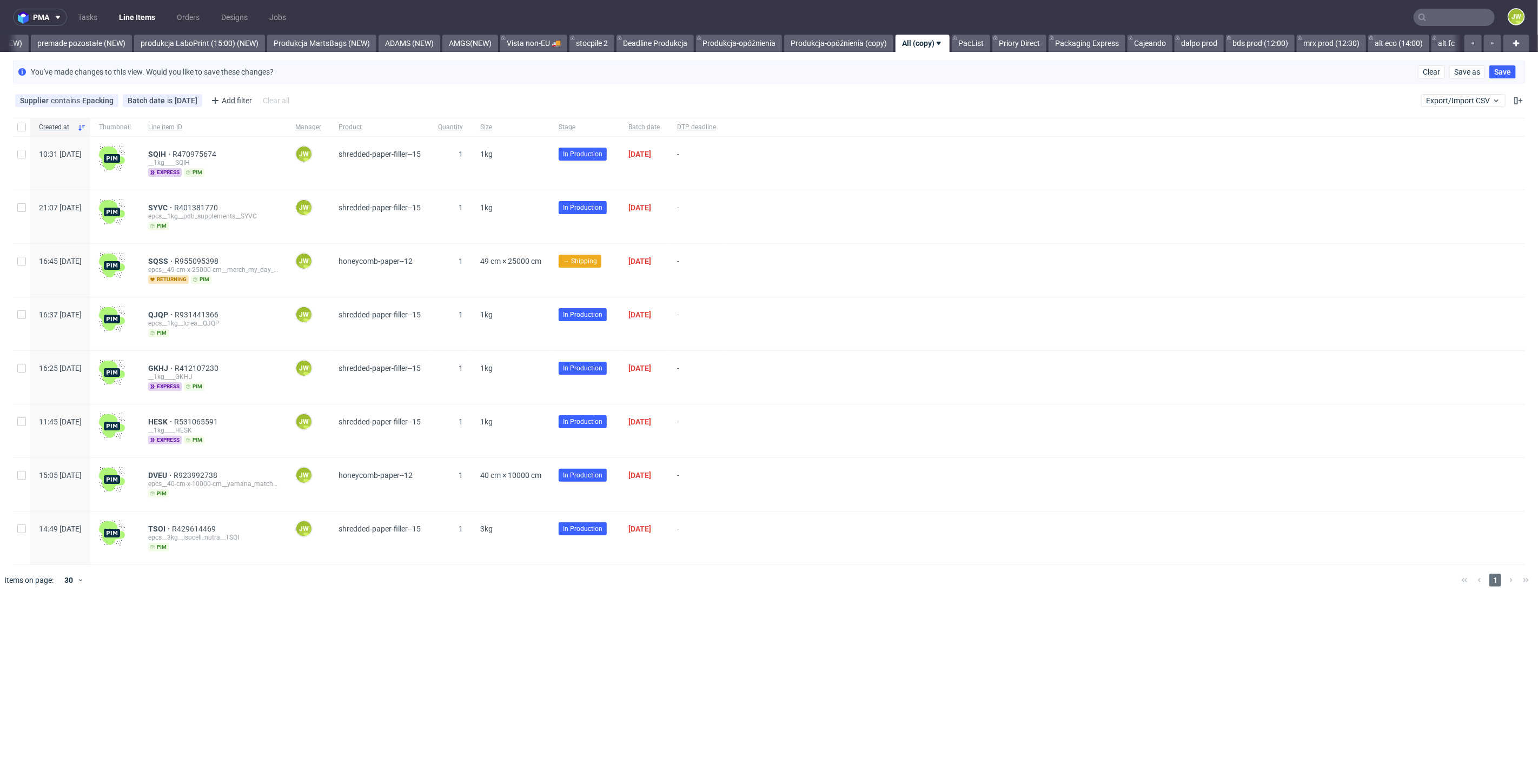
click at [588, 620] on div "pma Tasks Line Items Orders Designs Jobs JW All DTP Late Shipped Shipments DTP …" at bounding box center [769, 392] width 1538 height 784
click at [175, 261] on span "SQSS" at bounding box center [161, 261] width 26 height 9
click at [21, 125] on input "checkbox" at bounding box center [21, 127] width 9 height 9
checkbox input "true"
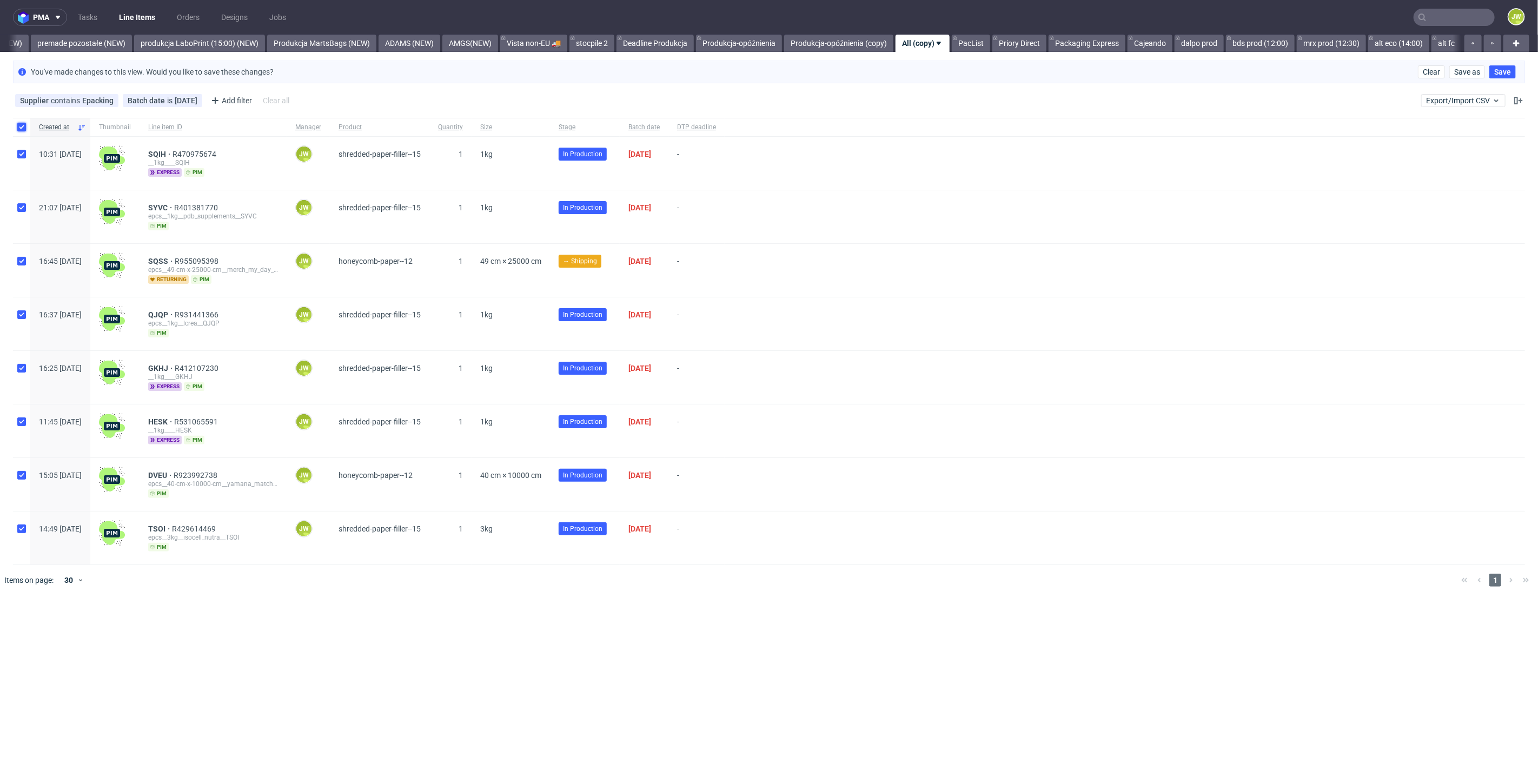
checkbox input "true"
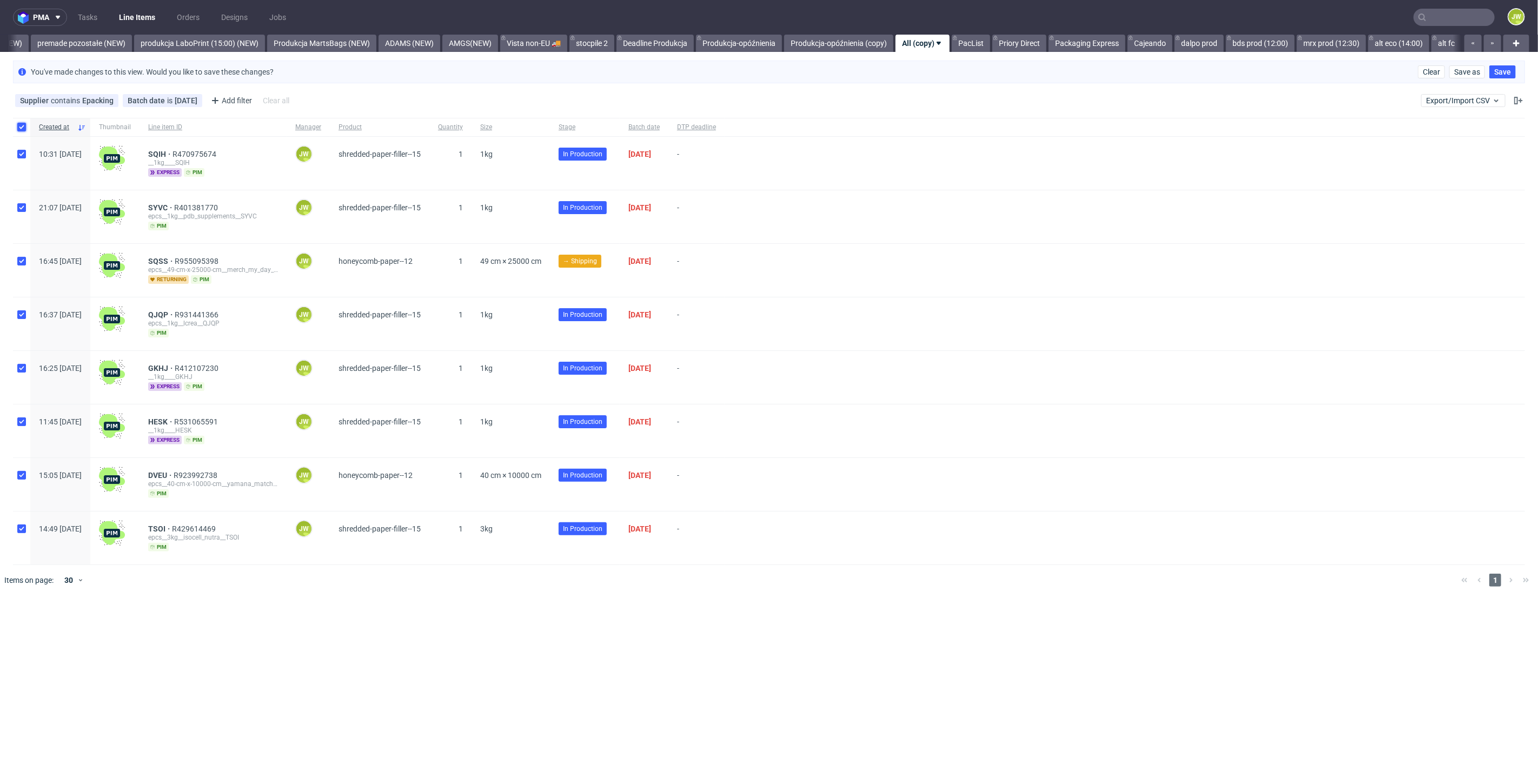
checkbox input "true"
click at [29, 629] on span "Change status" at bounding box center [38, 628] width 50 height 11
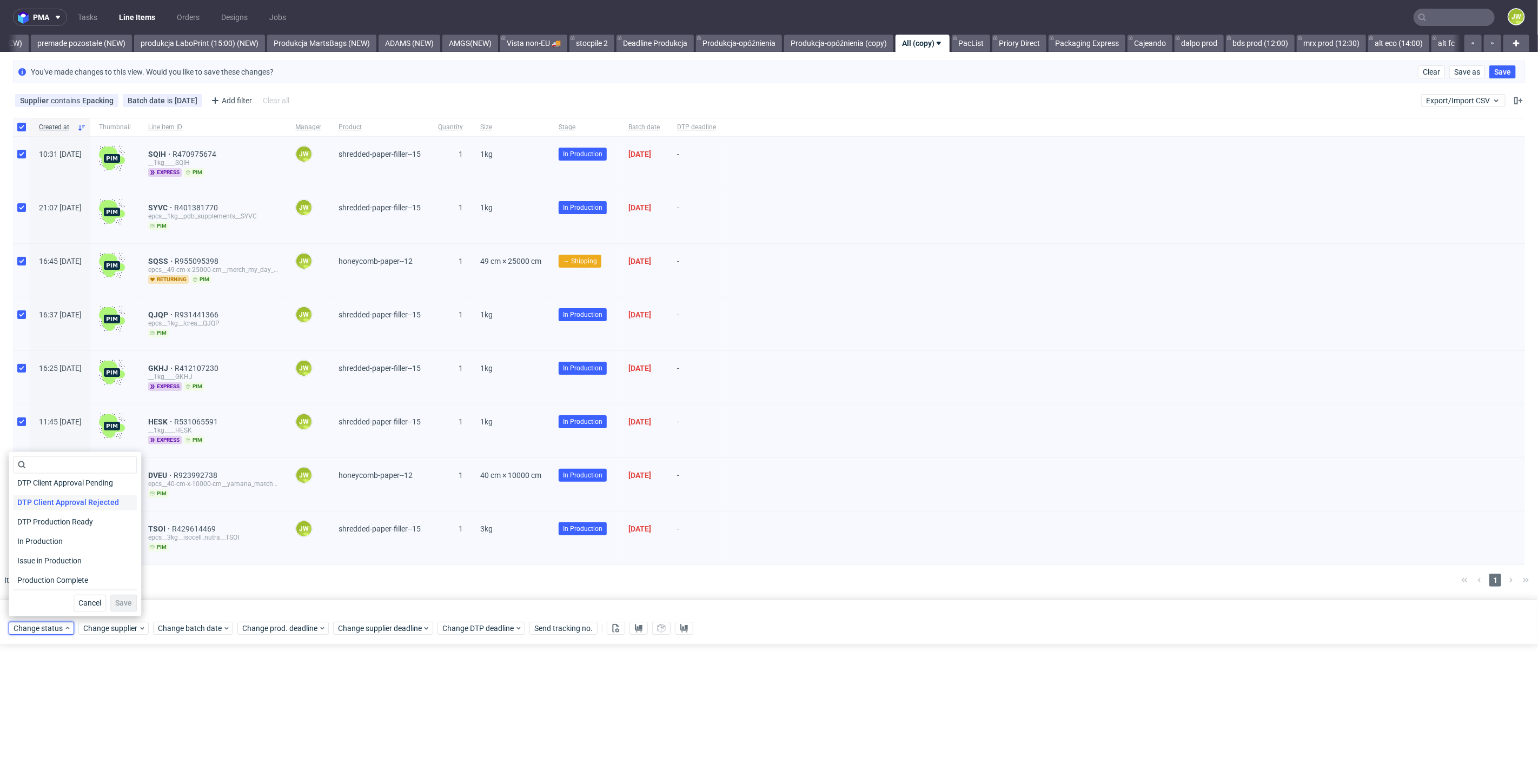
scroll to position [120, 0]
click at [48, 523] on span "In Production" at bounding box center [40, 523] width 54 height 15
click at [127, 601] on button "Save" at bounding box center [123, 603] width 26 height 17
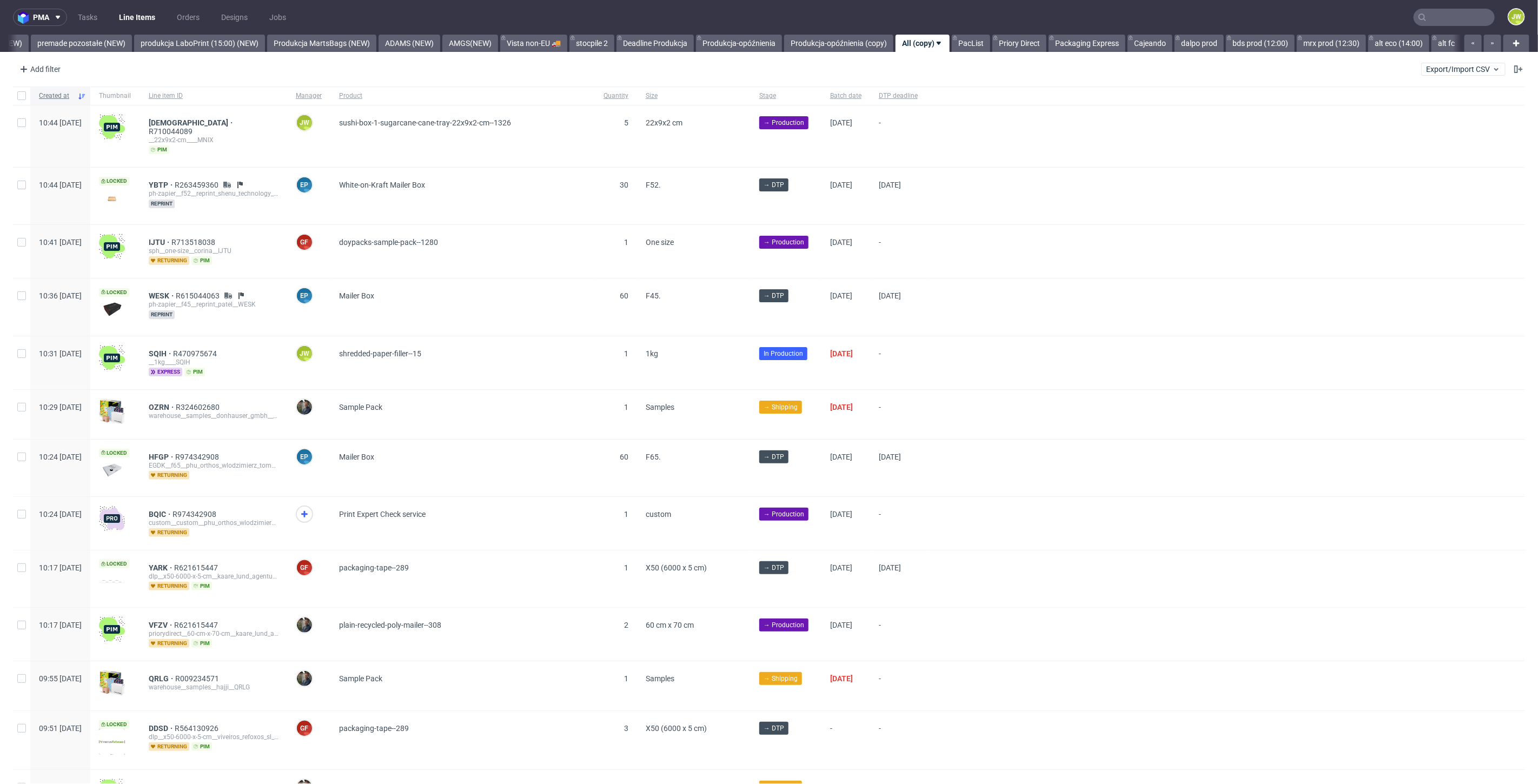
scroll to position [0, 2524]
click at [48, 68] on div "Add filter" at bounding box center [39, 69] width 48 height 17
click at [54, 92] on input "text" at bounding box center [84, 93] width 129 height 17
type input "supp"
click at [42, 134] on span "Supplier" at bounding box center [38, 135] width 37 height 15
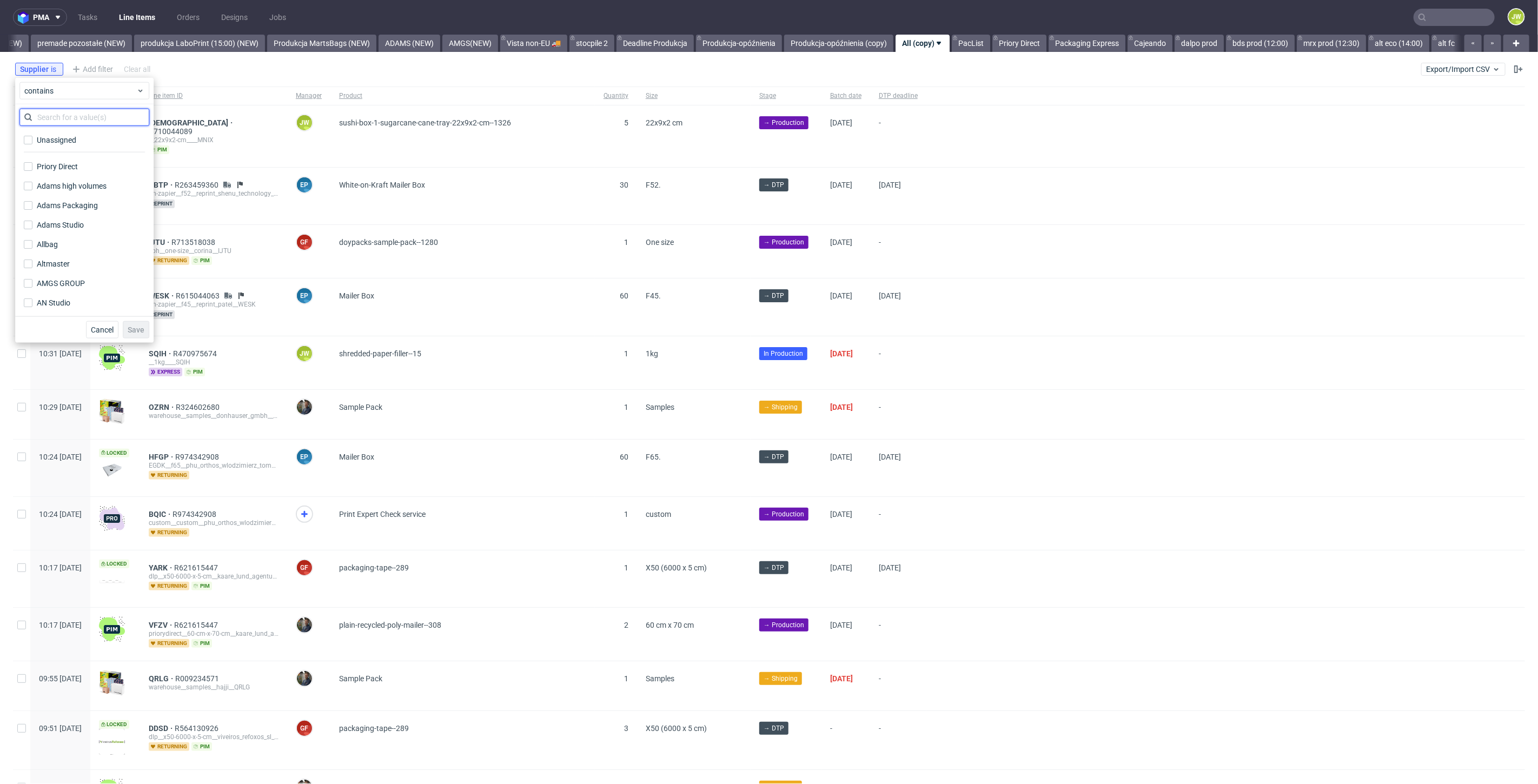
click at [51, 117] on input "text" at bounding box center [84, 117] width 129 height 17
type input "epacki"
drag, startPoint x: 38, startPoint y: 146, endPoint x: 27, endPoint y: 139, distance: 13.0
click at [36, 144] on label "Epacking" at bounding box center [84, 140] width 129 height 15
click at [32, 144] on input "Epacking" at bounding box center [28, 140] width 9 height 9
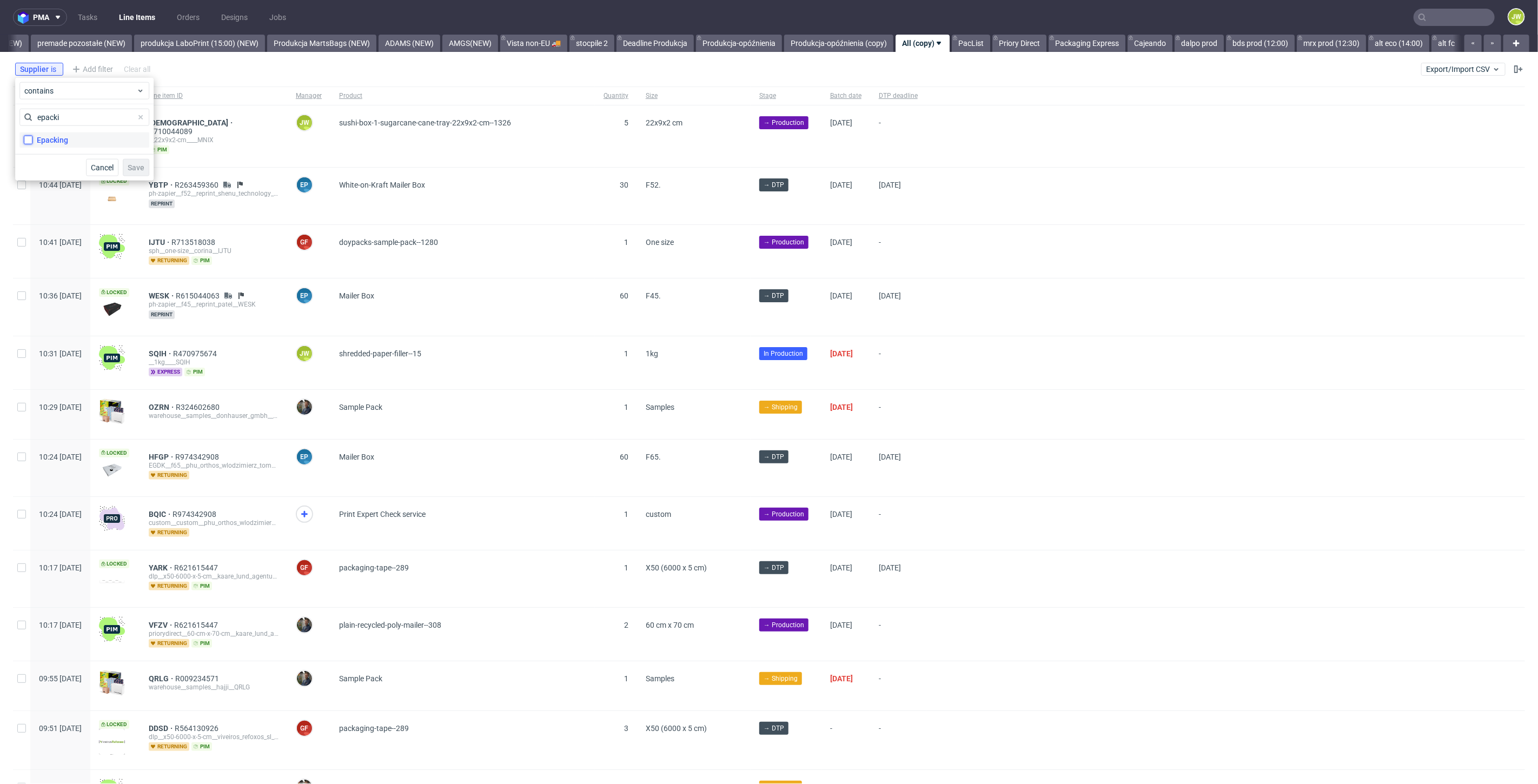
checkbox input "true"
click at [126, 167] on button "Save" at bounding box center [136, 167] width 26 height 17
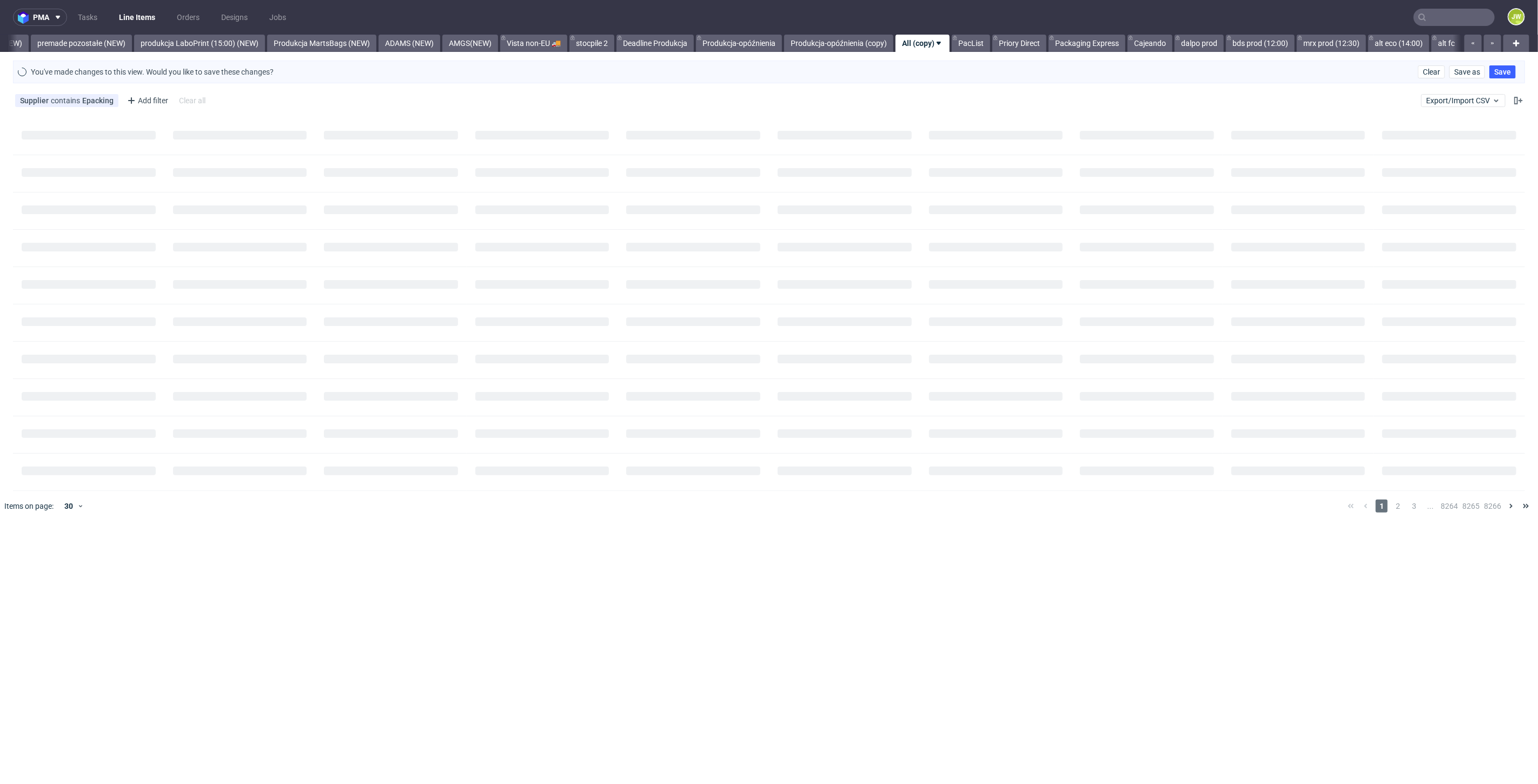
scroll to position [0, 2515]
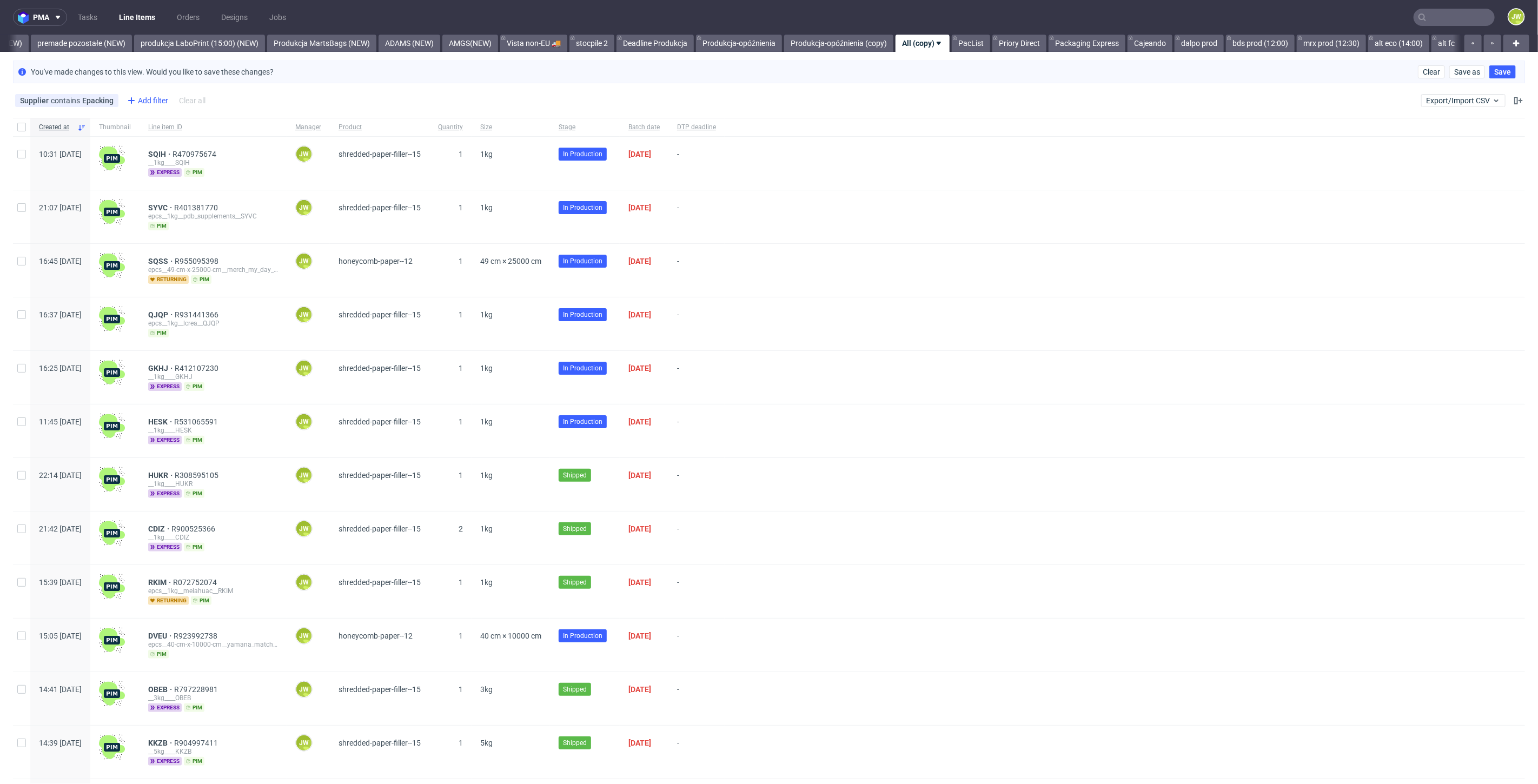
click at [139, 103] on div "Add filter" at bounding box center [147, 100] width 48 height 17
click at [147, 203] on span "Batch date" at bounding box center [148, 205] width 46 height 15
click at [236, 176] on span "Save" at bounding box center [241, 175] width 16 height 7
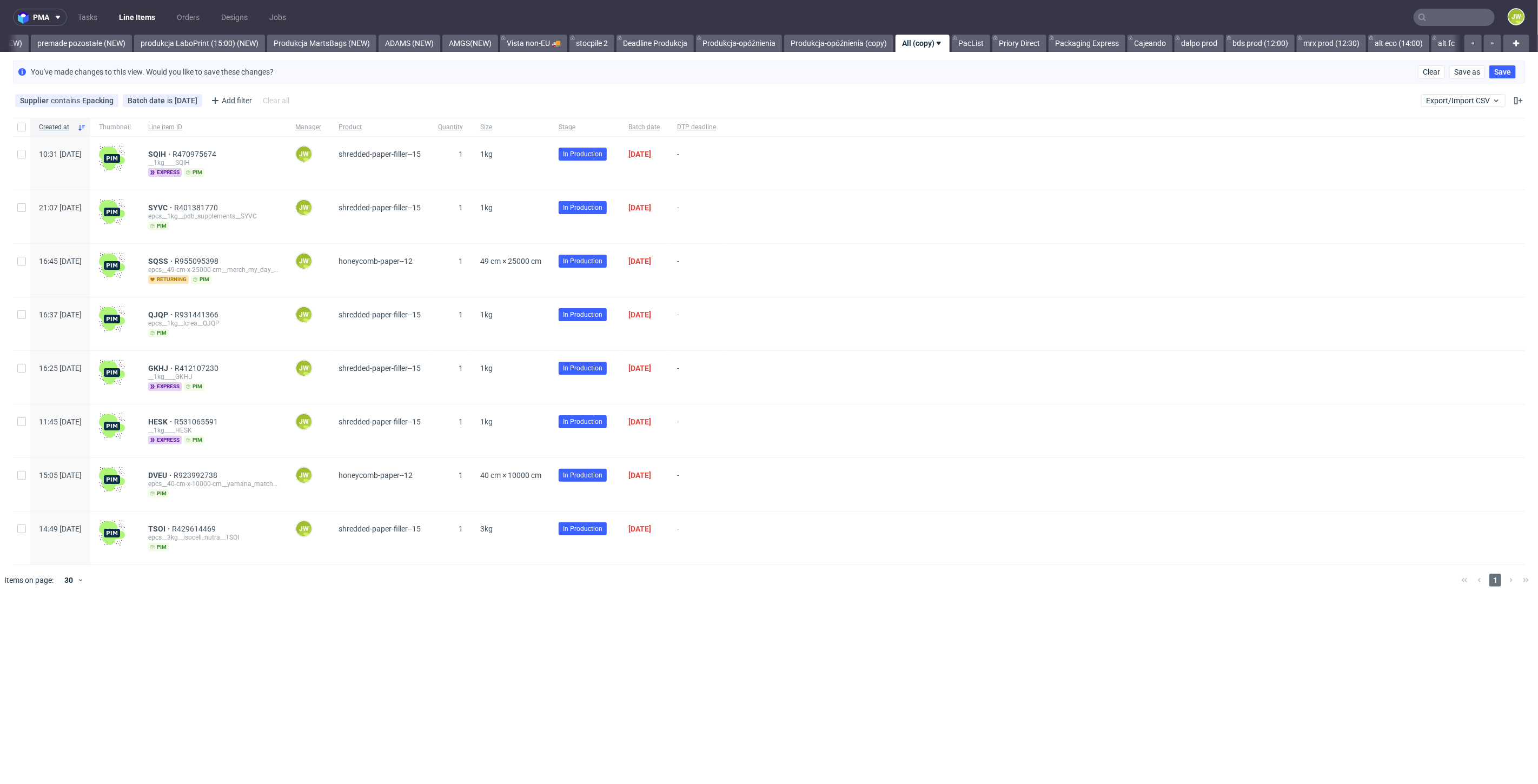
click at [581, 626] on div "pma Tasks Line Items Orders Designs Jobs JW All DTP Late Shipped Shipments DTP …" at bounding box center [769, 392] width 1538 height 784
